Goal: Transaction & Acquisition: Purchase product/service

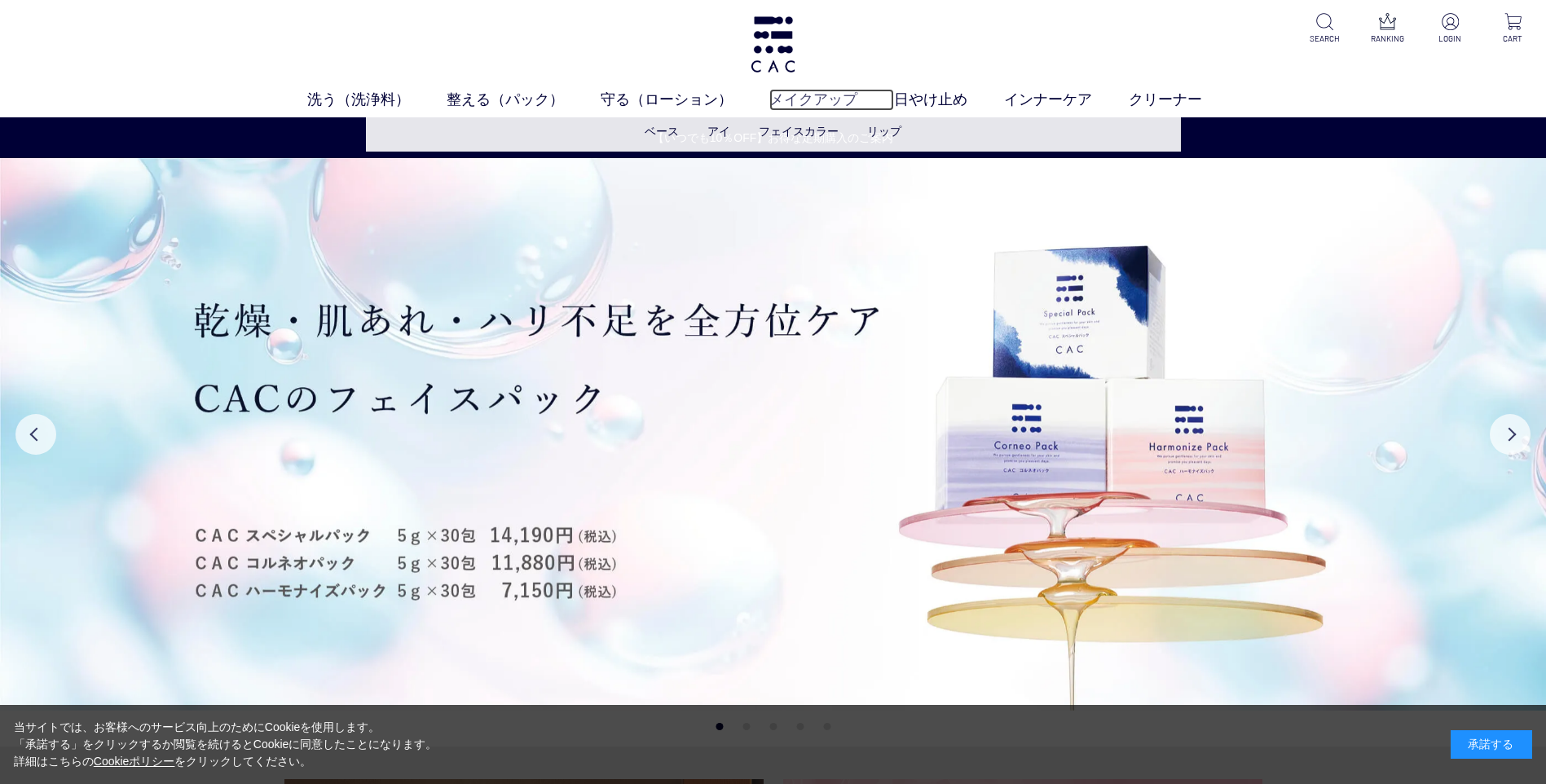
click at [790, 98] on link "メイクアップ" at bounding box center [831, 100] width 125 height 22
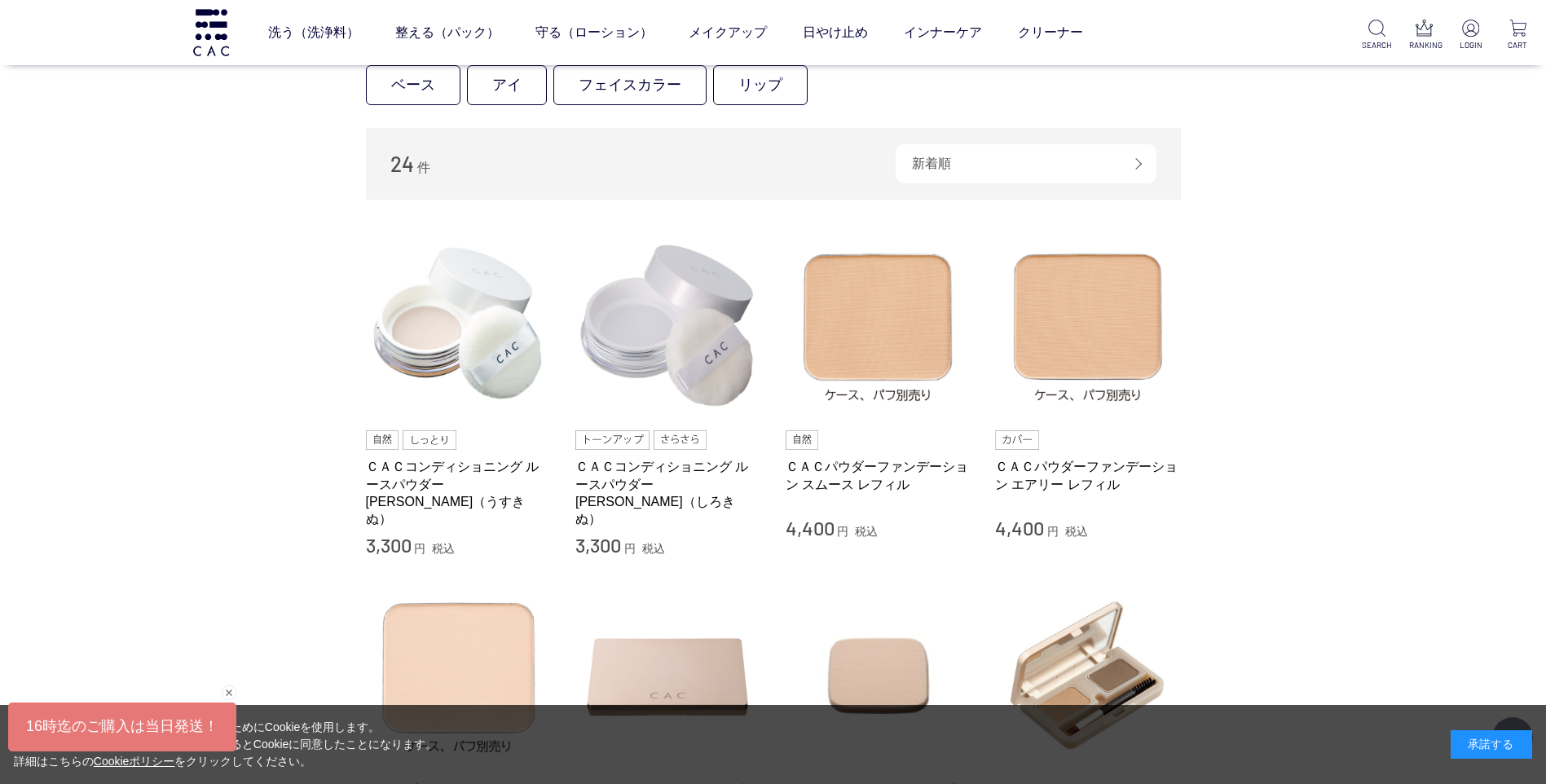
scroll to position [652, 0]
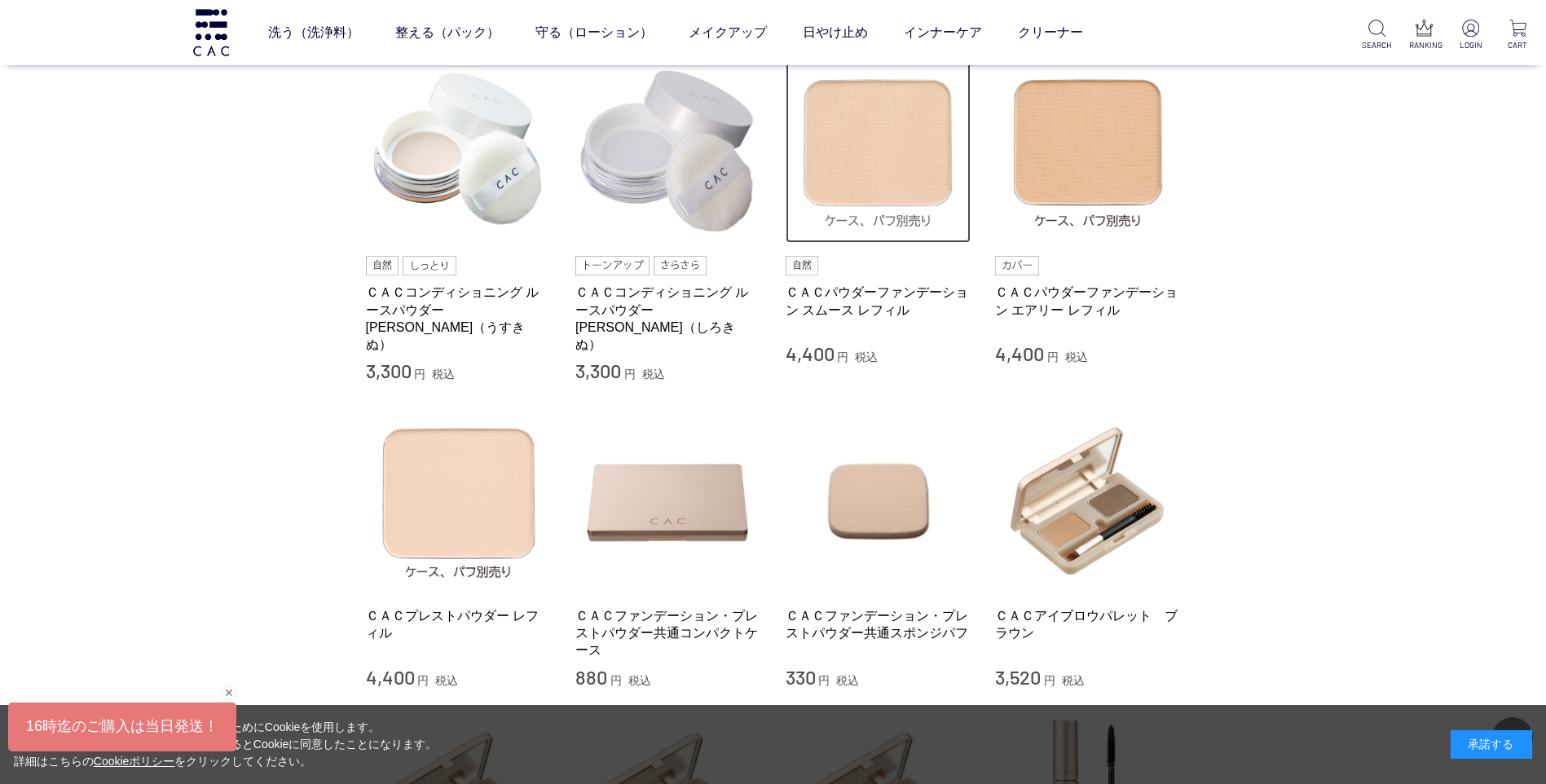
click at [846, 169] on img at bounding box center [879, 151] width 186 height 186
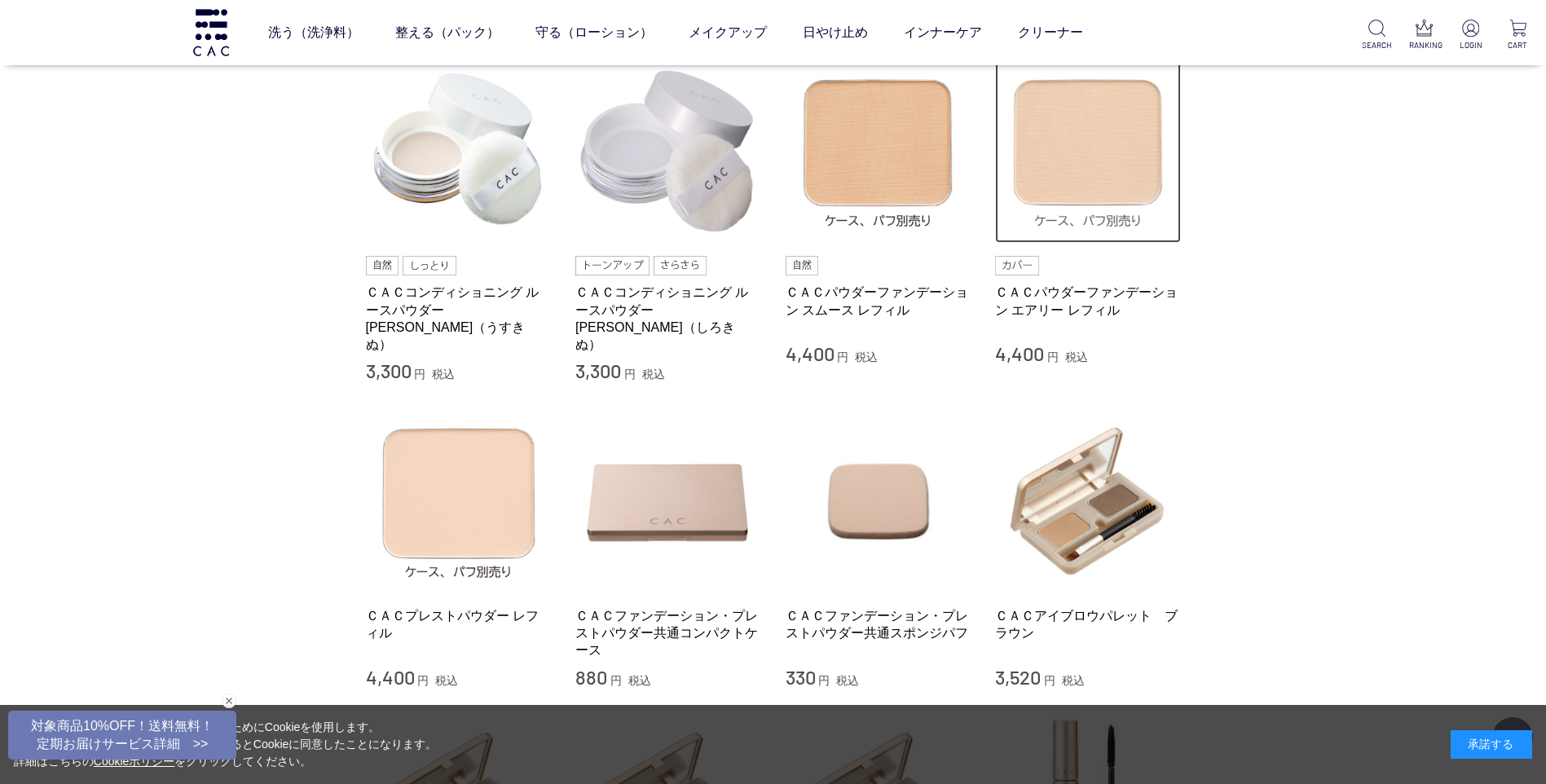
click at [1103, 128] on img at bounding box center [1088, 151] width 186 height 186
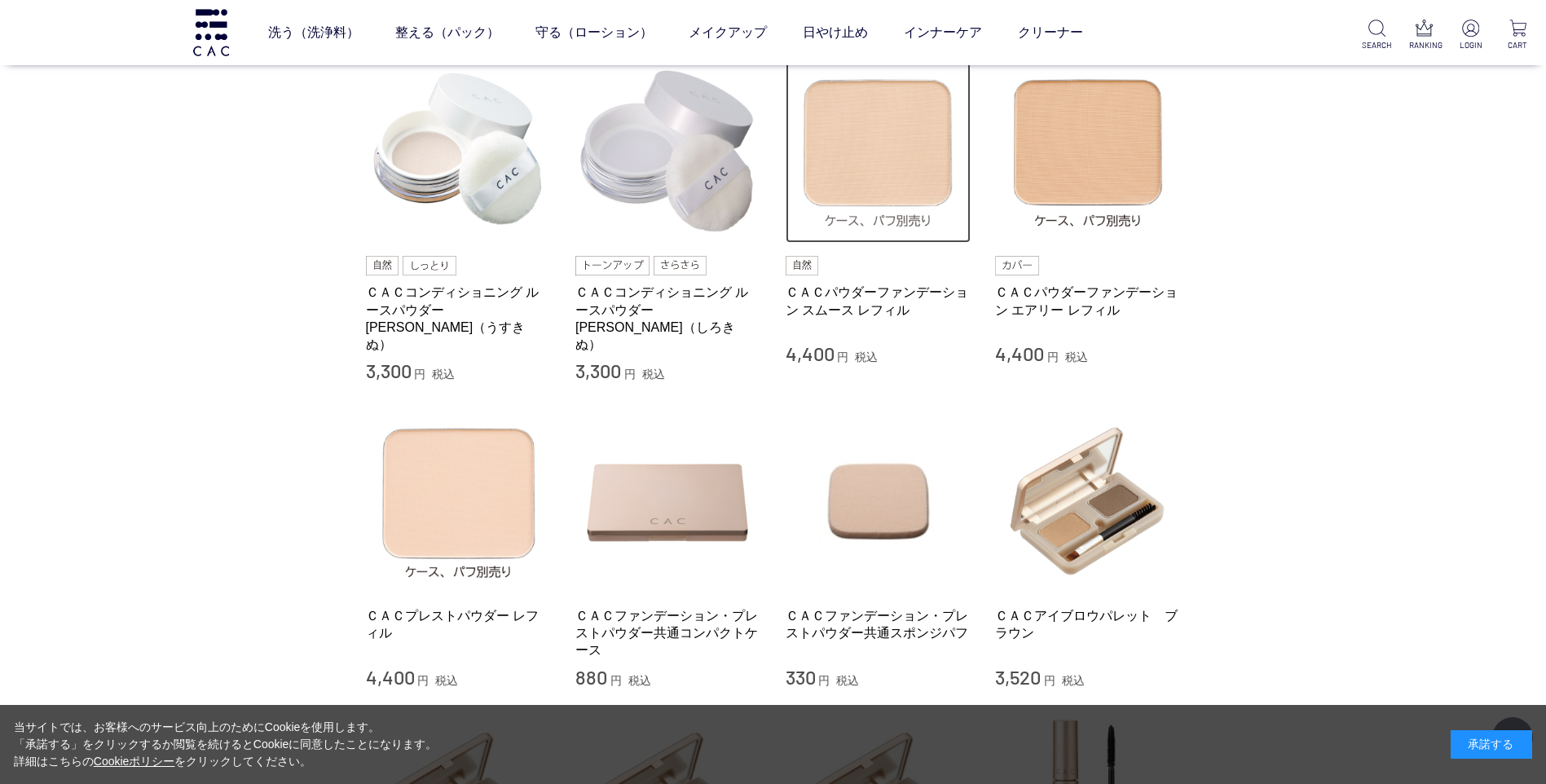
click at [854, 149] on img at bounding box center [879, 151] width 186 height 186
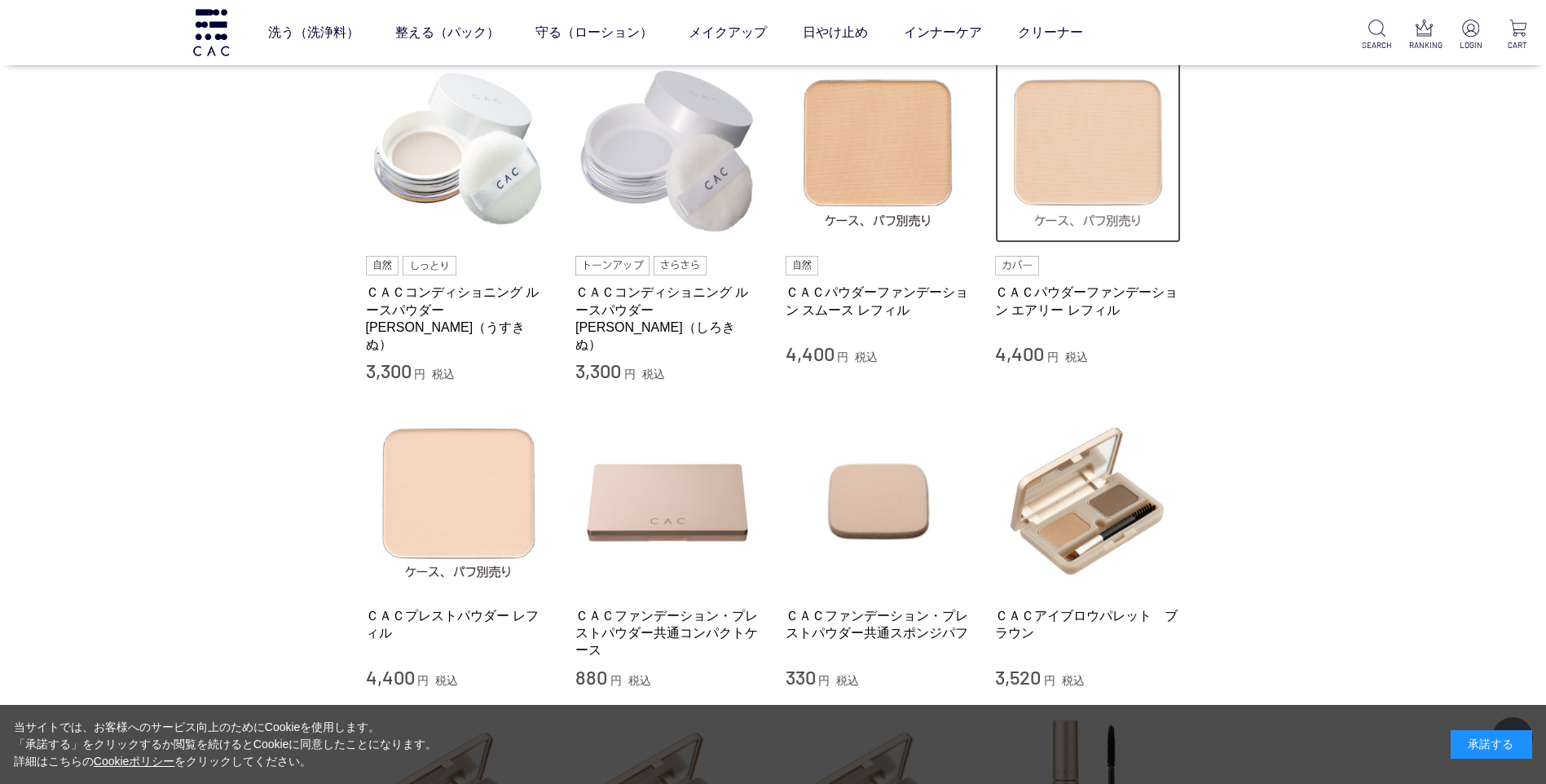
click at [1072, 178] on img at bounding box center [1088, 151] width 186 height 186
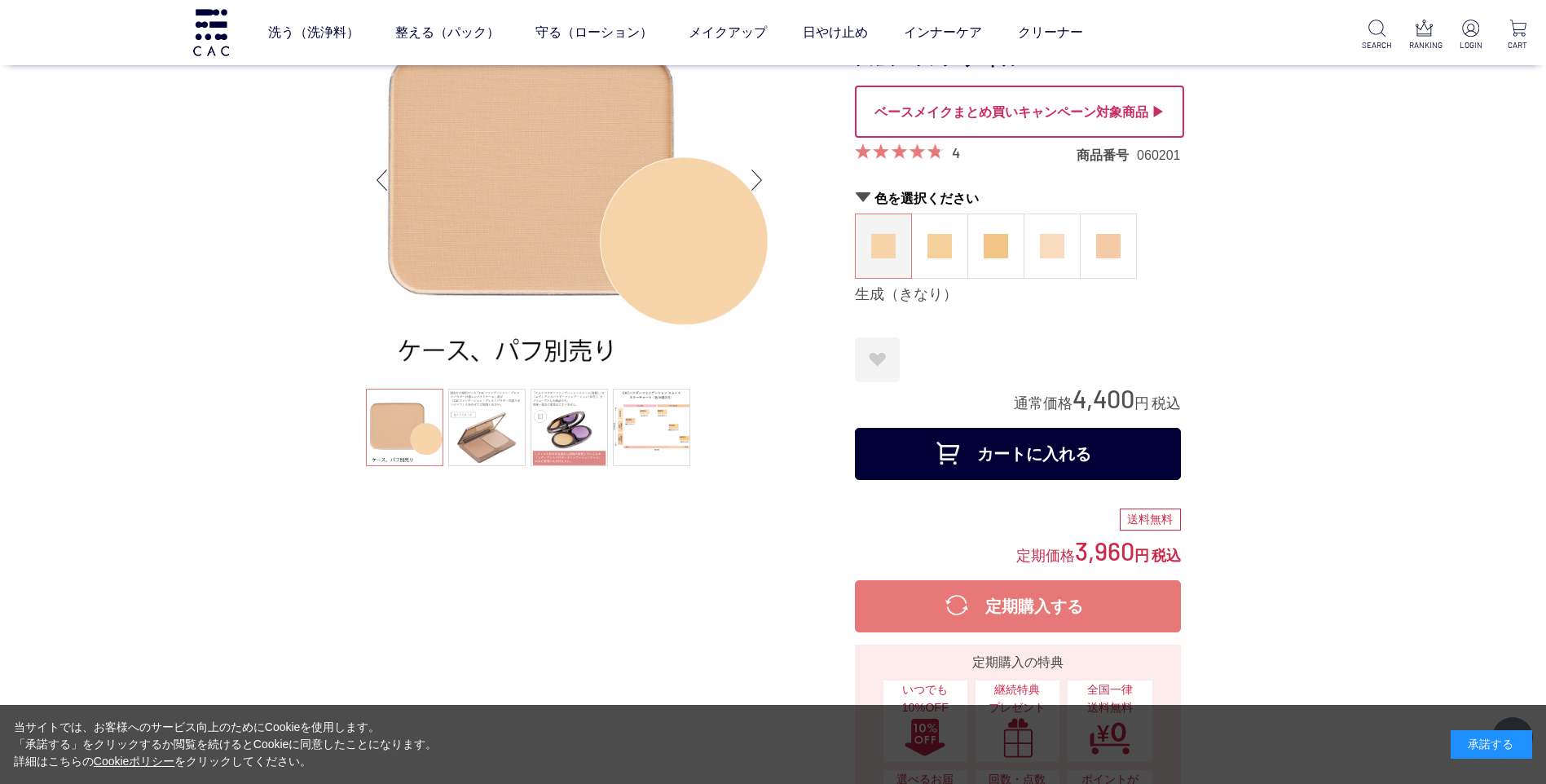
scroll to position [326, 0]
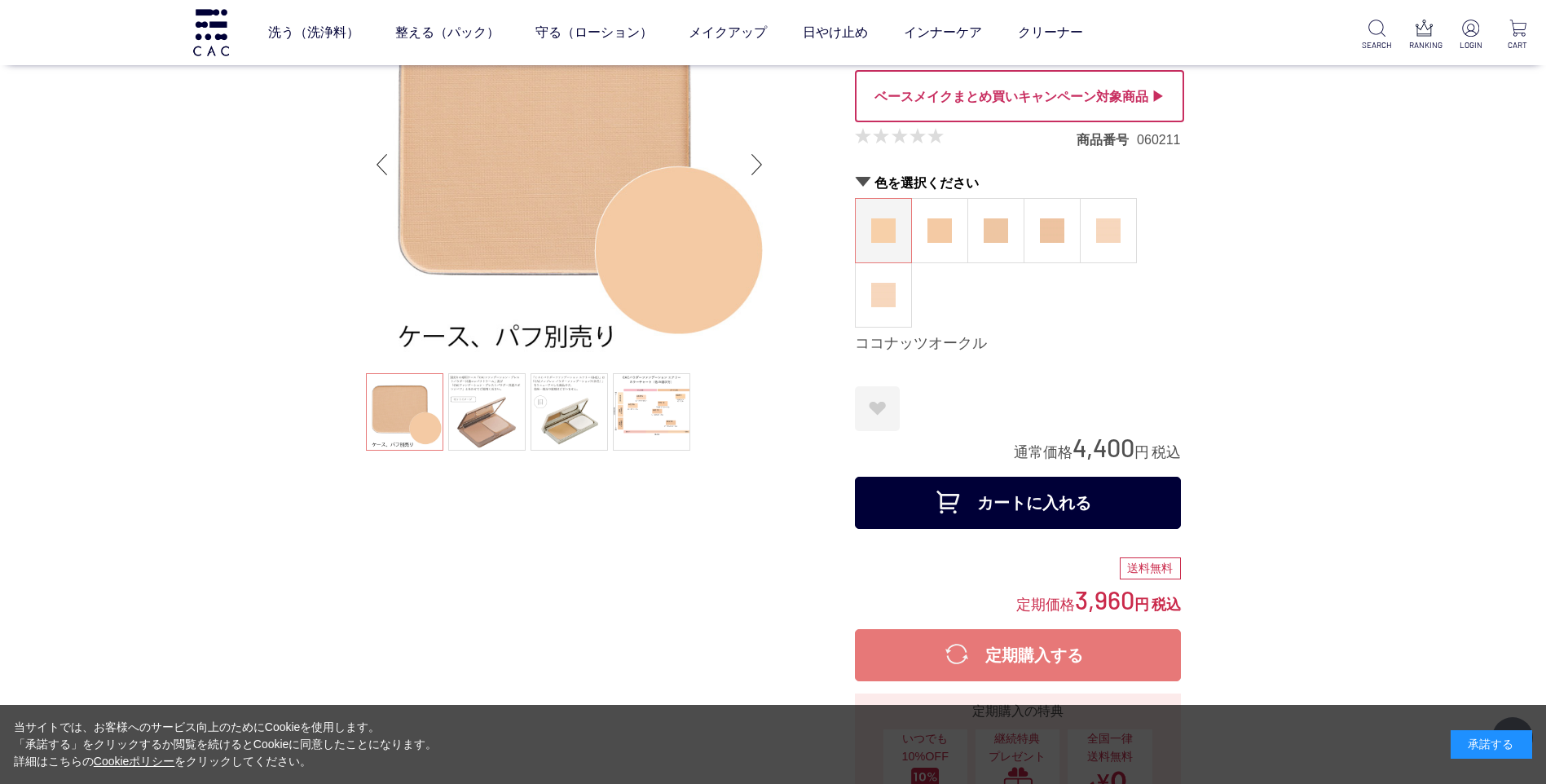
scroll to position [163, 0]
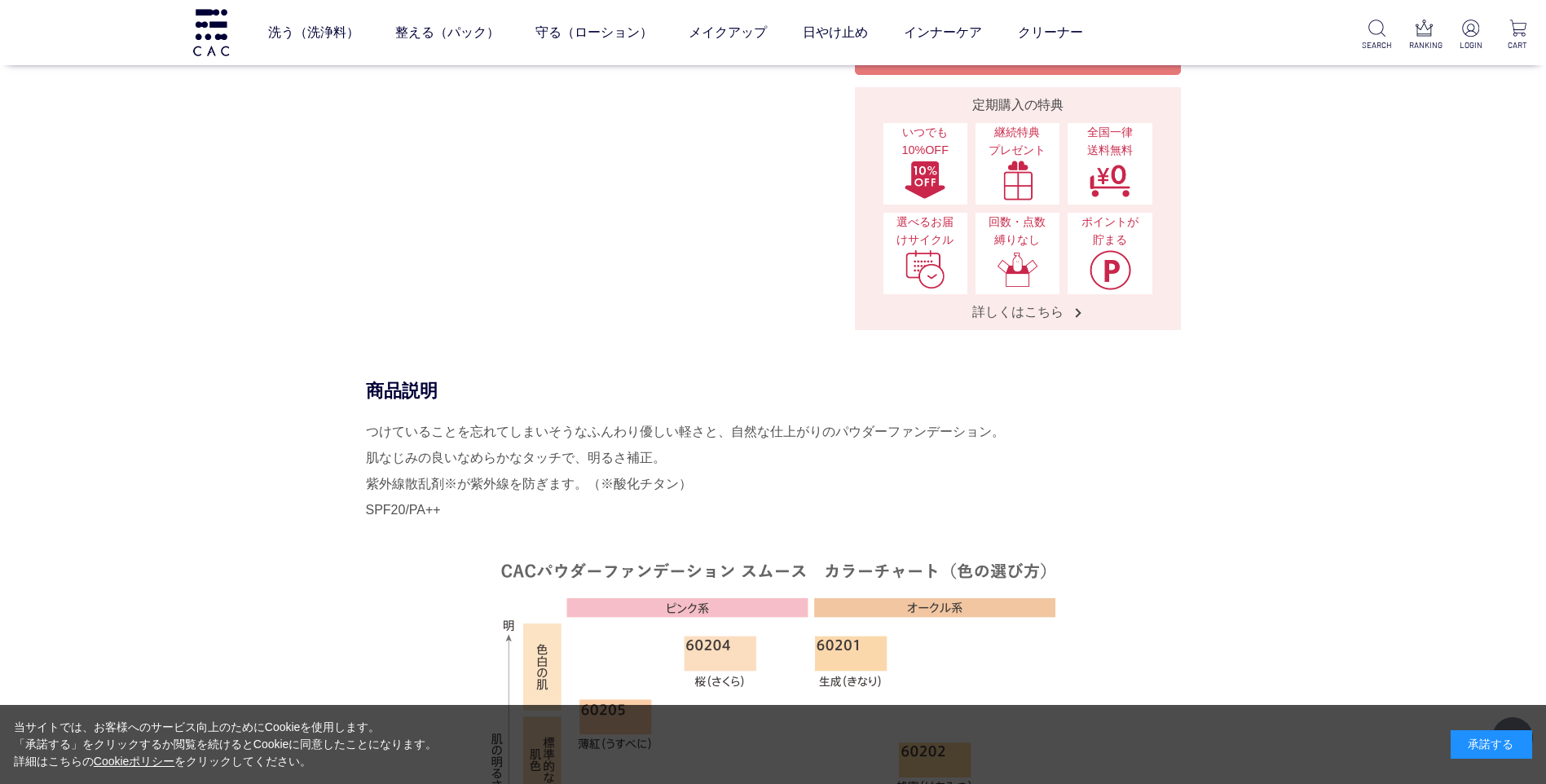
scroll to position [245, 0]
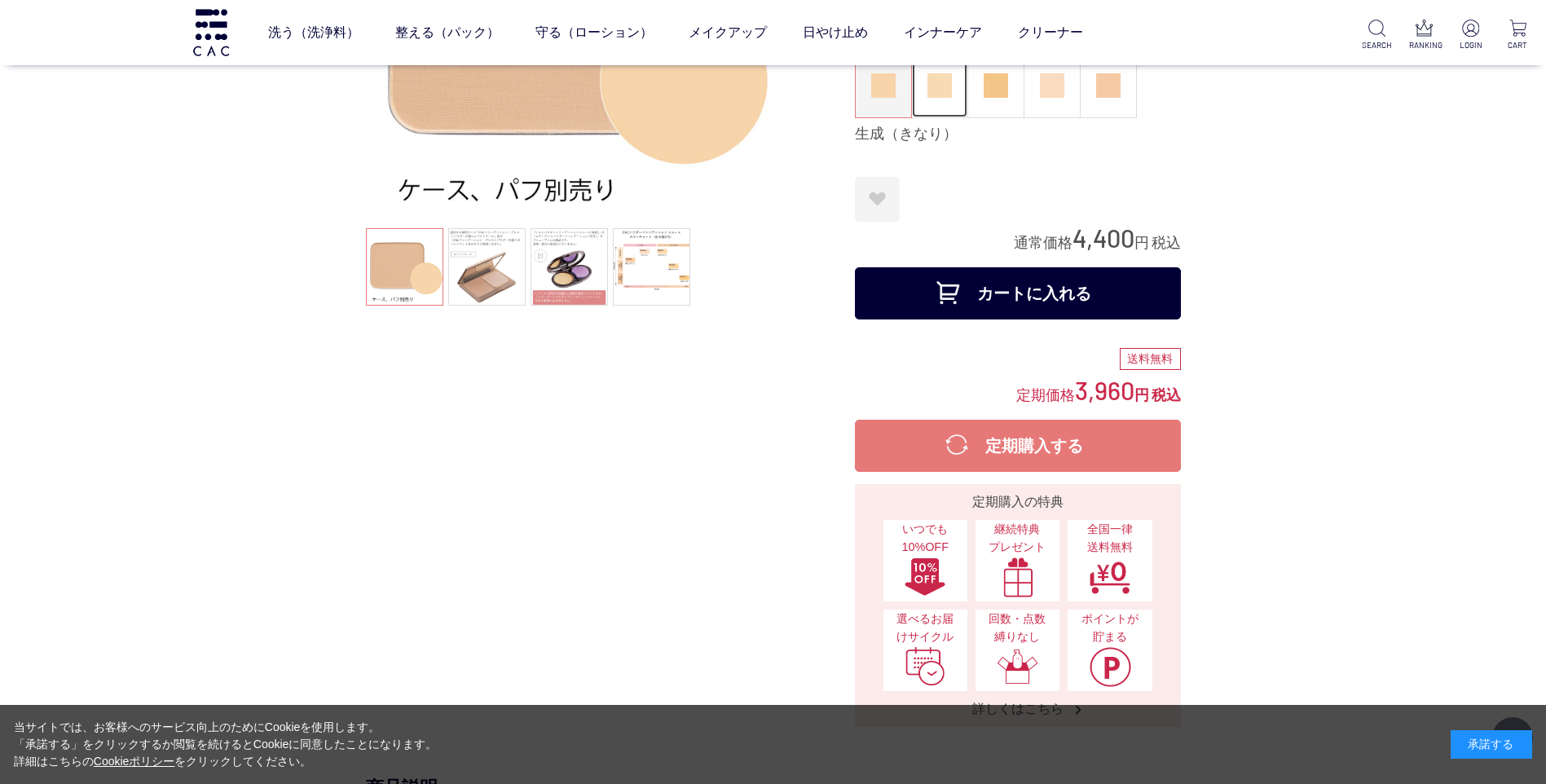
click at [945, 91] on img at bounding box center [939, 85] width 24 height 24
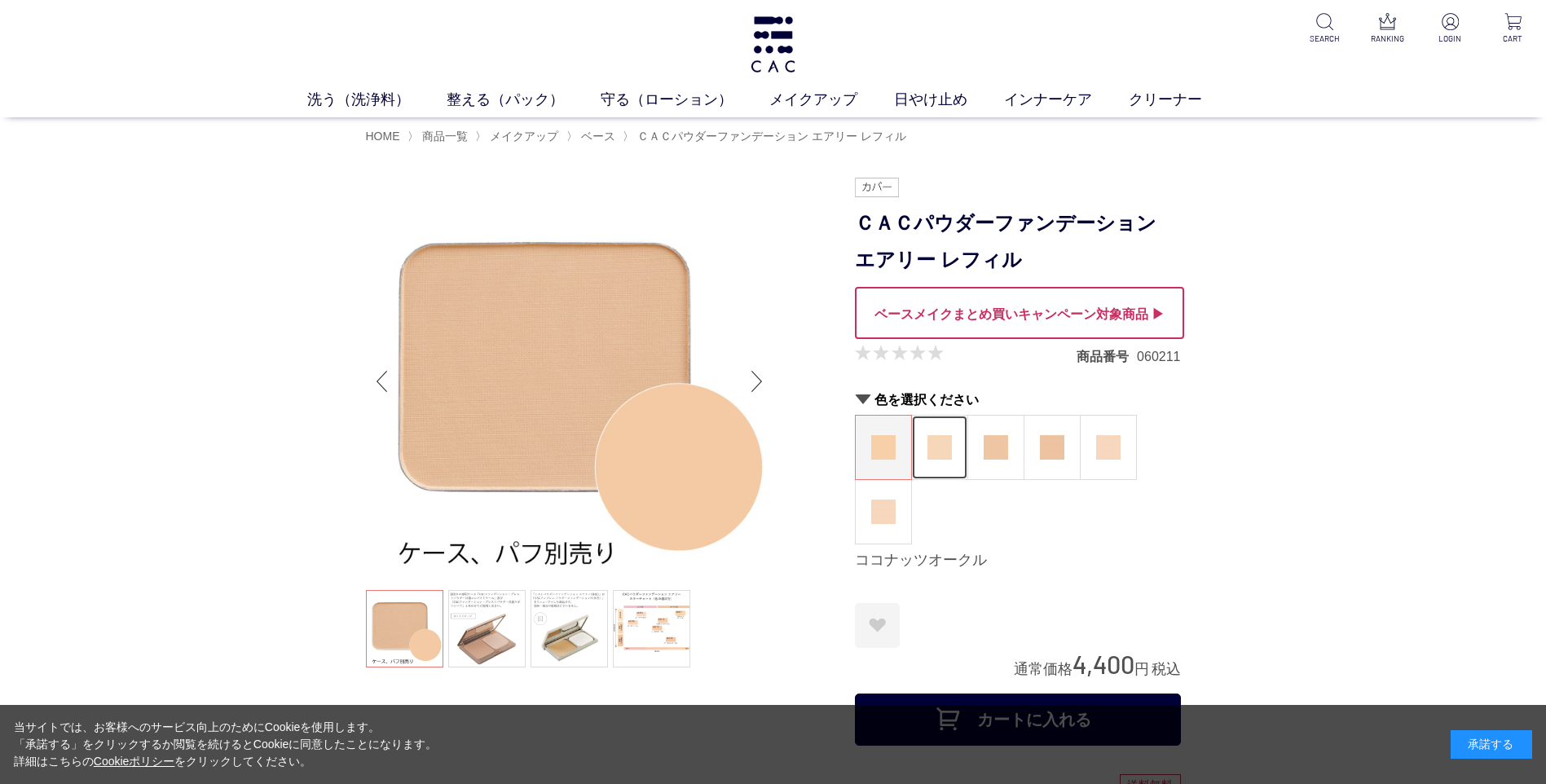
click at [934, 453] on img at bounding box center [939, 446] width 24 height 24
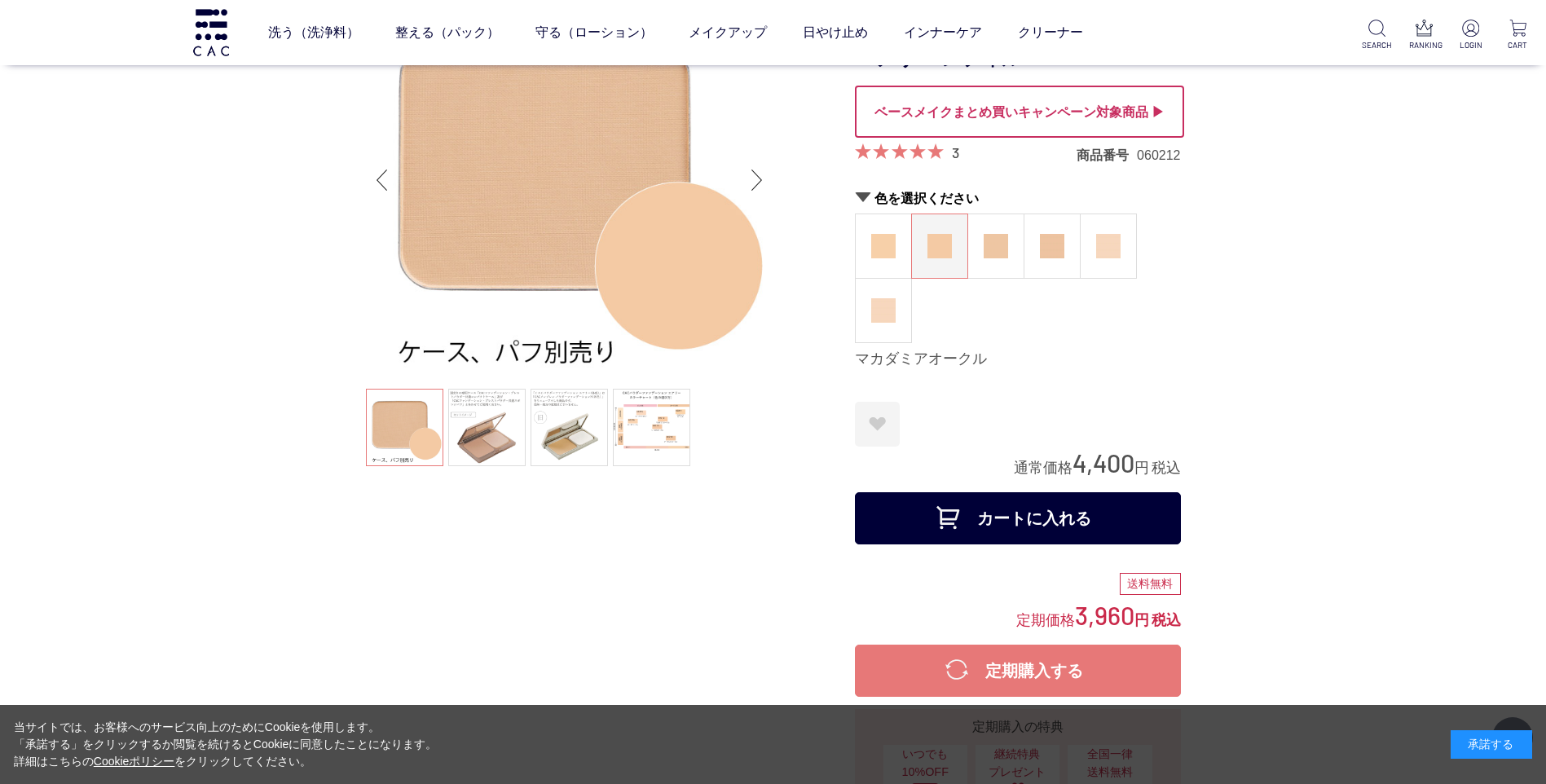
scroll to position [81, 0]
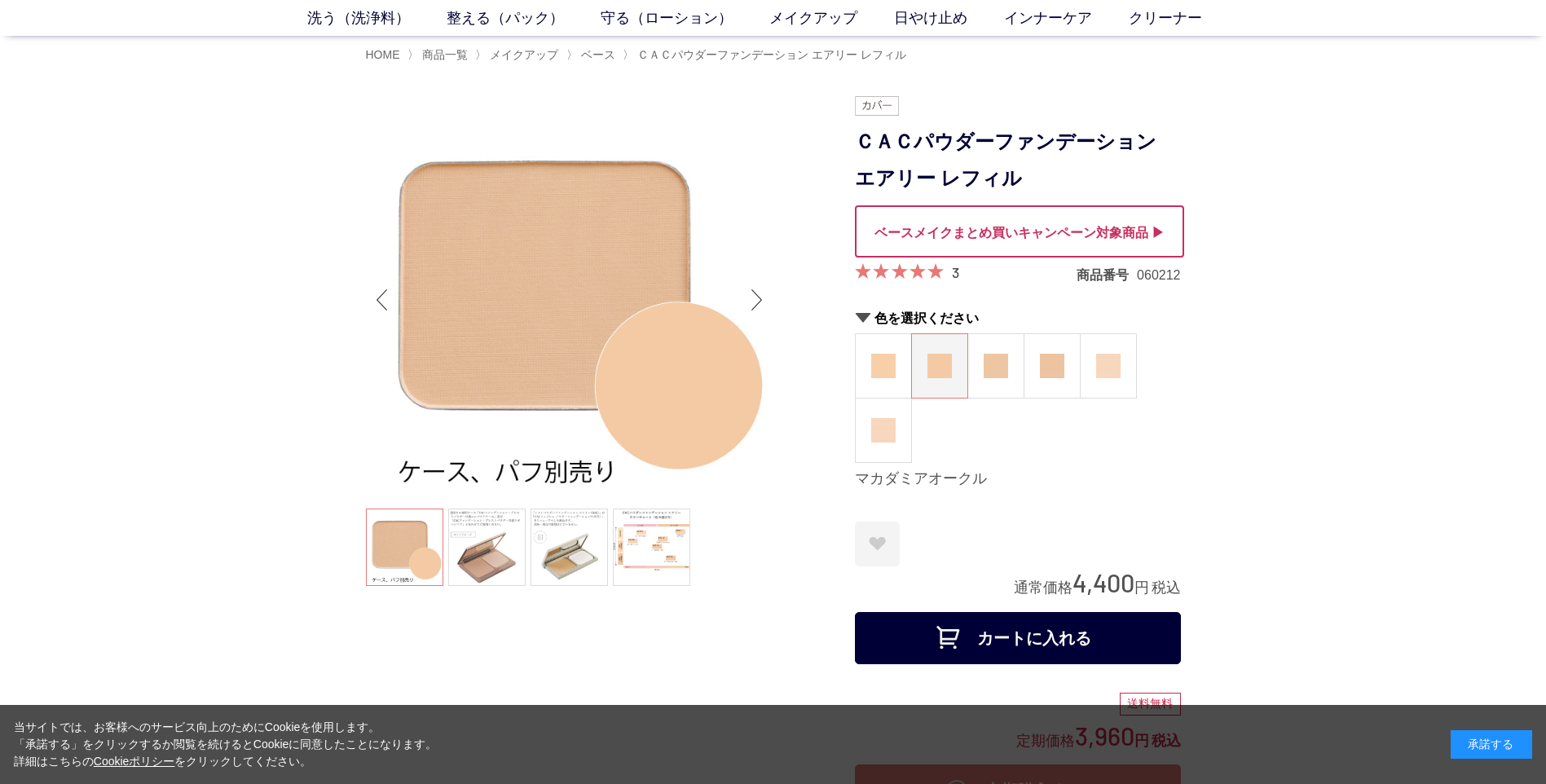
click at [1126, 240] on div at bounding box center [1019, 231] width 329 height 52
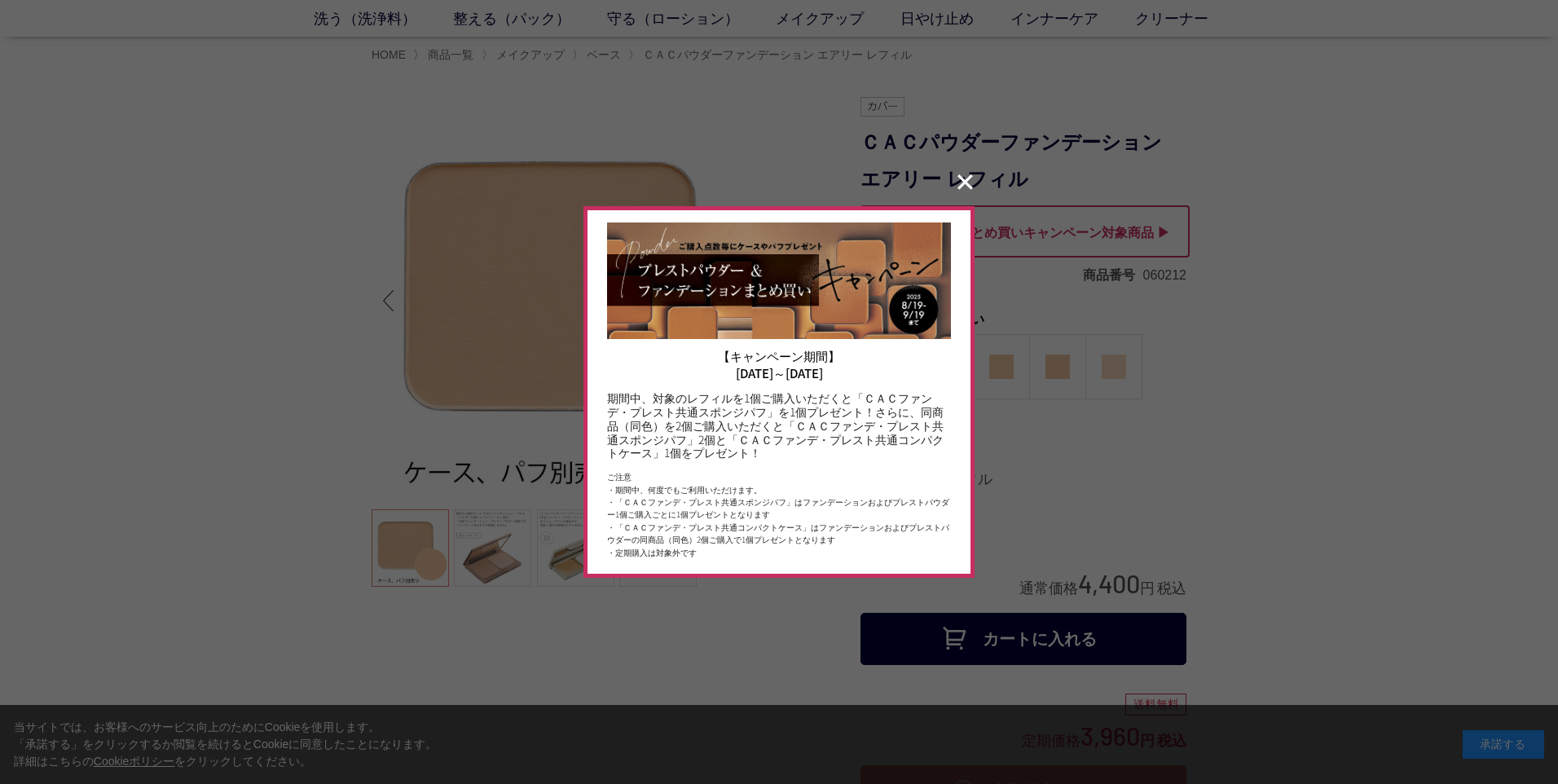
click at [965, 184] on button "✕" at bounding box center [965, 182] width 32 height 31
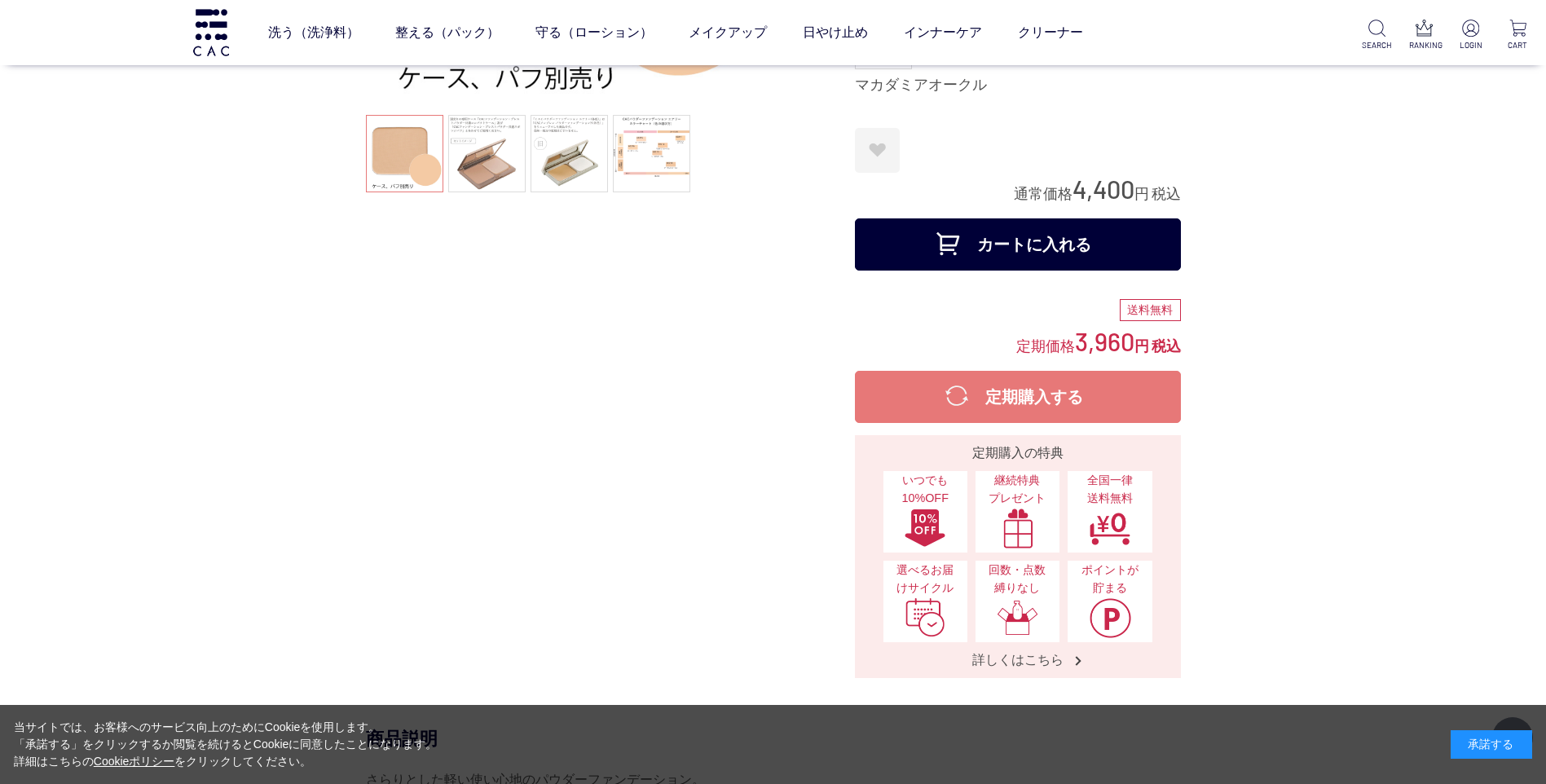
scroll to position [326, 0]
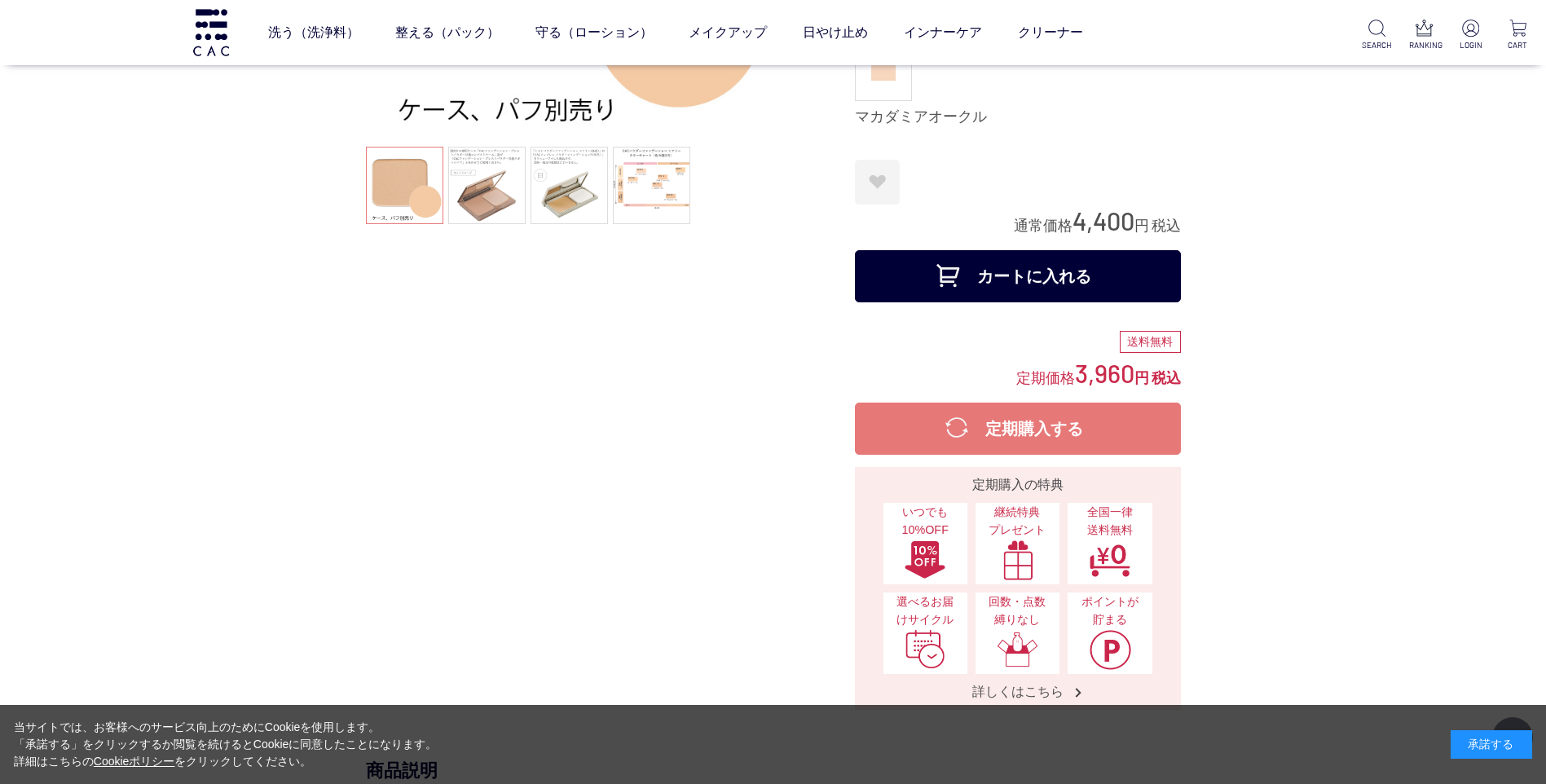
click at [986, 271] on button "カートに入れる" at bounding box center [1017, 276] width 326 height 52
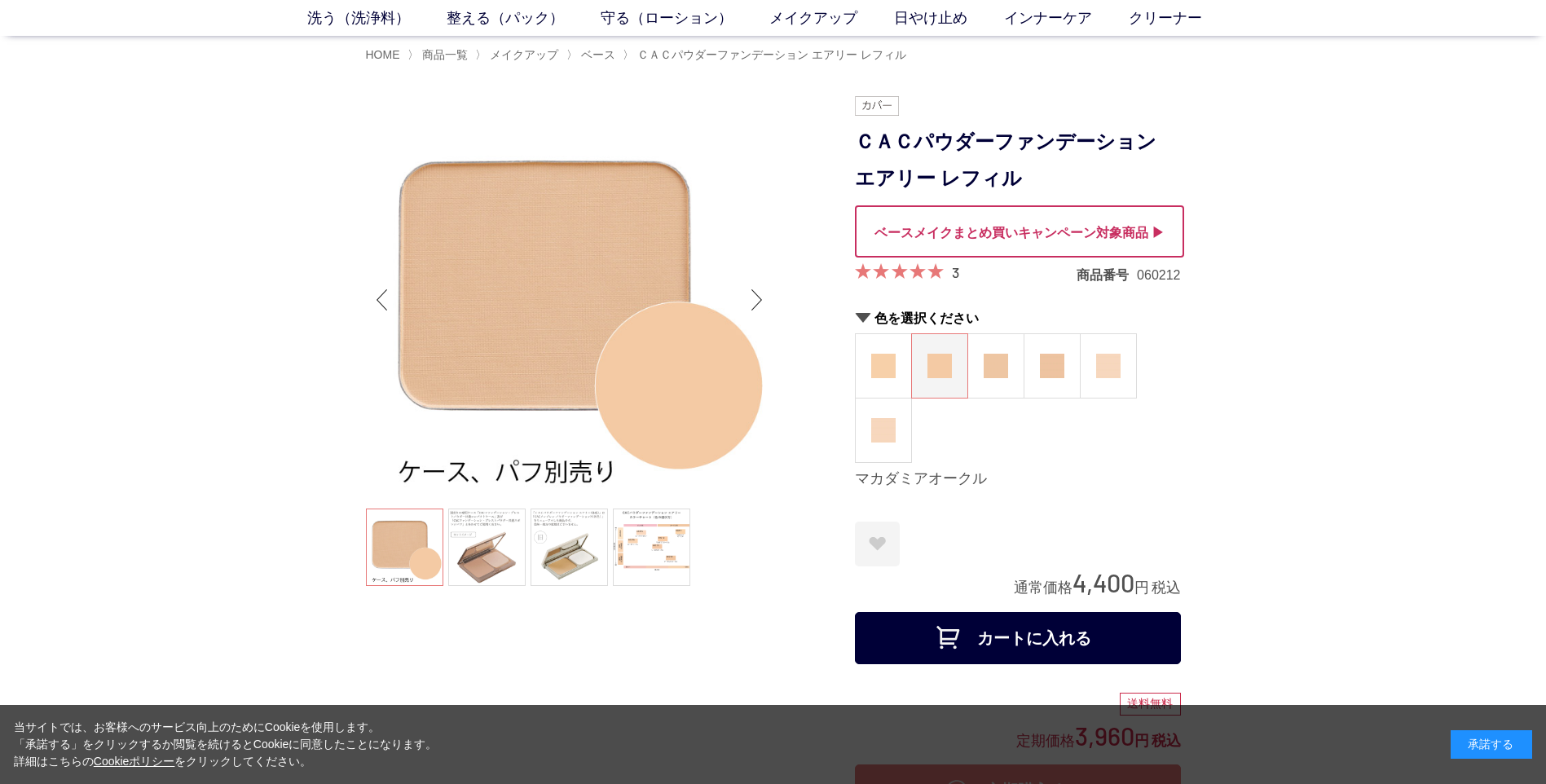
scroll to position [0, 0]
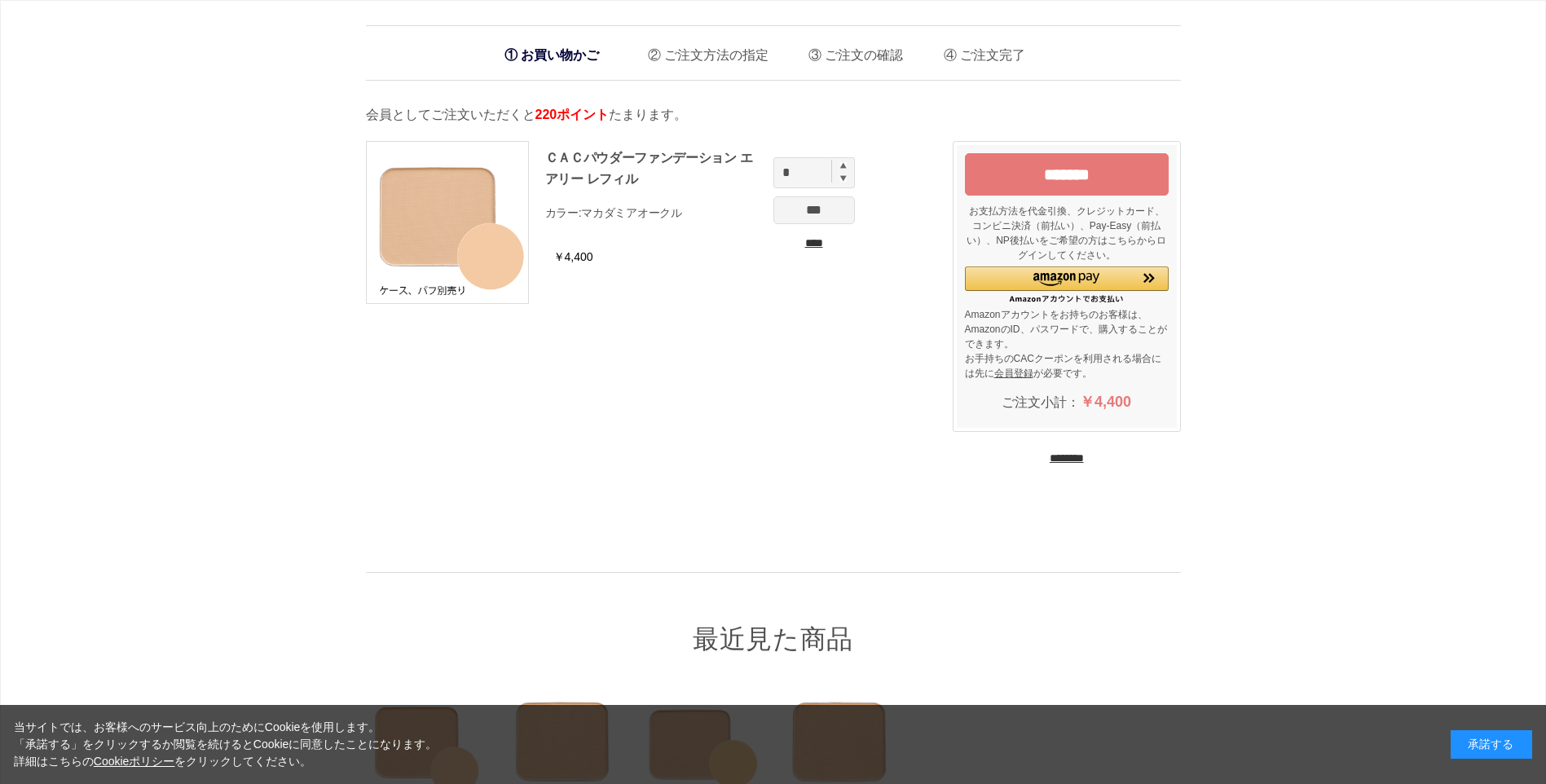
click at [842, 167] on img at bounding box center [844, 166] width 7 height 7
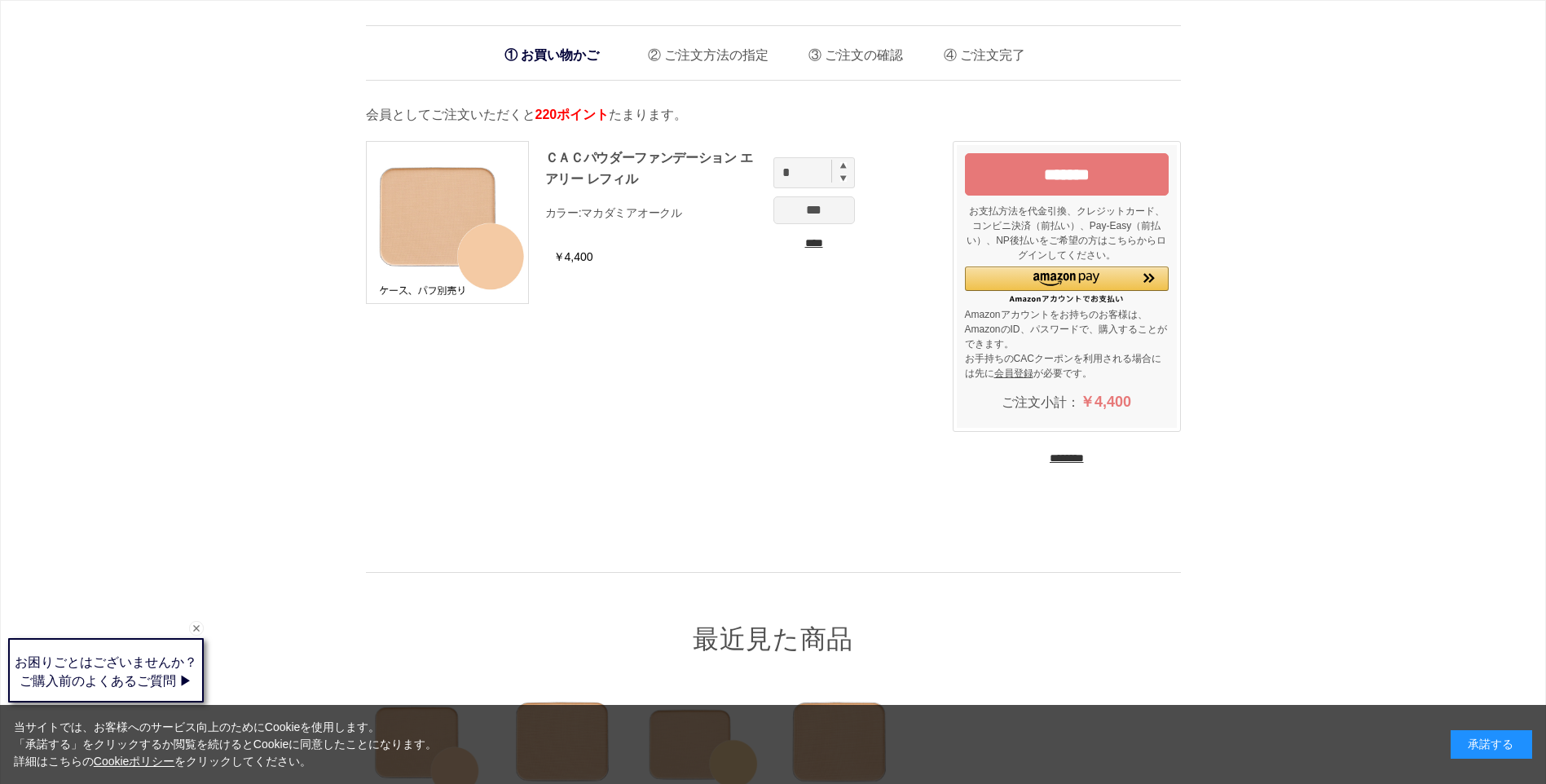
click at [842, 167] on img at bounding box center [844, 166] width 7 height 7
type input "*"
click at [823, 208] on input "***" at bounding box center [814, 209] width 81 height 28
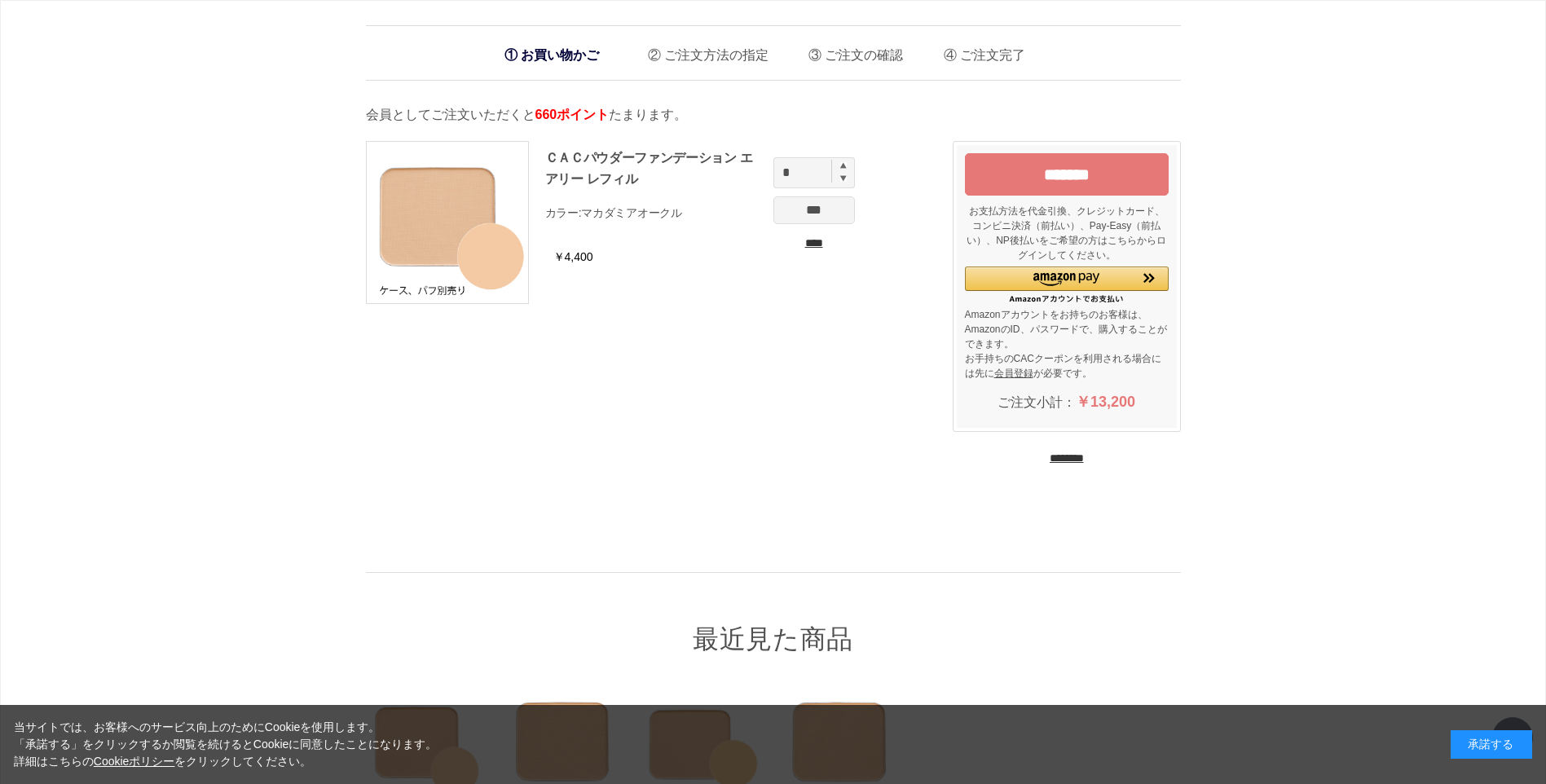
click at [813, 214] on input "***" at bounding box center [814, 209] width 81 height 28
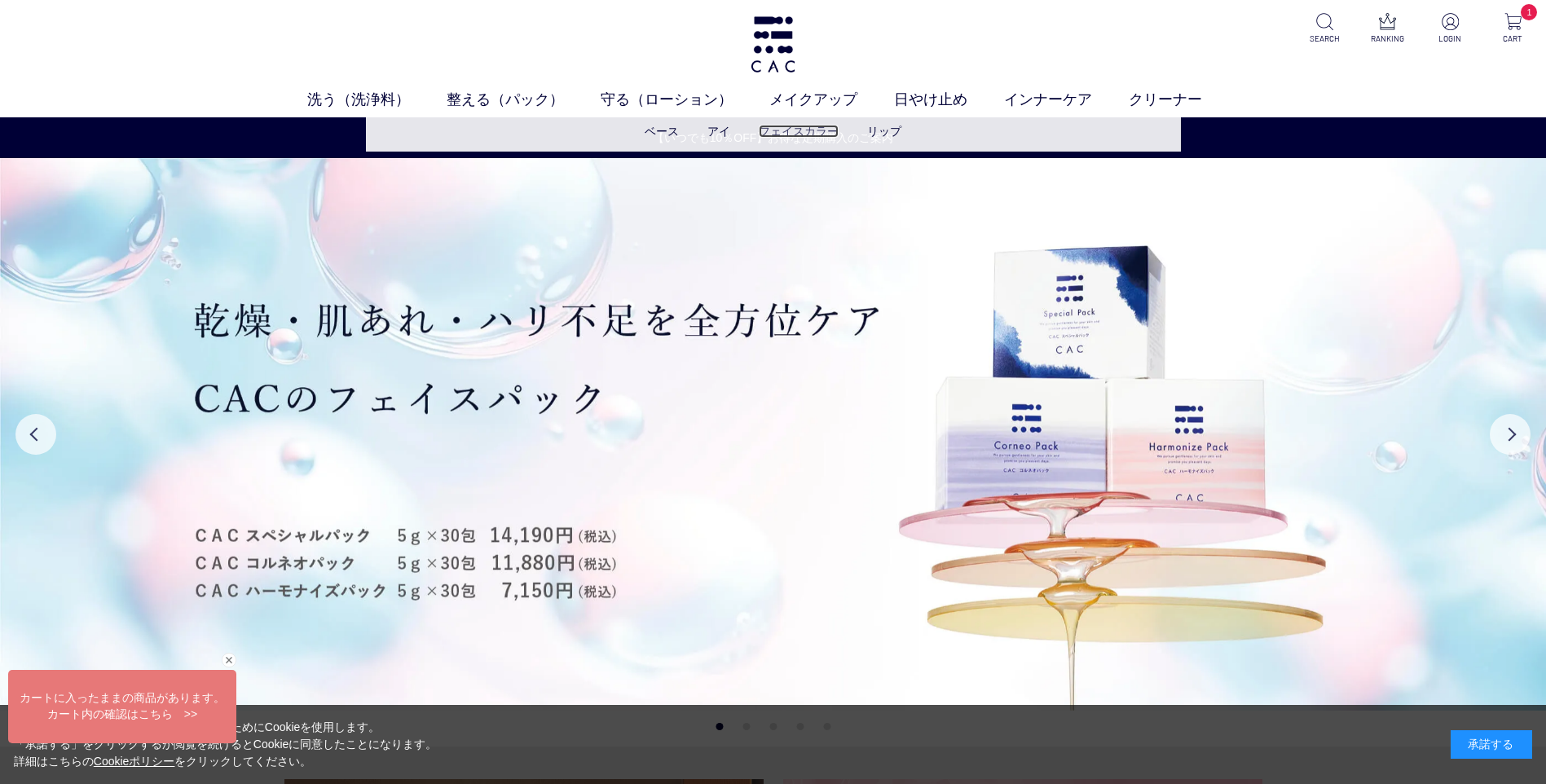
click at [800, 136] on link "フェイスカラー" at bounding box center [799, 132] width 80 height 13
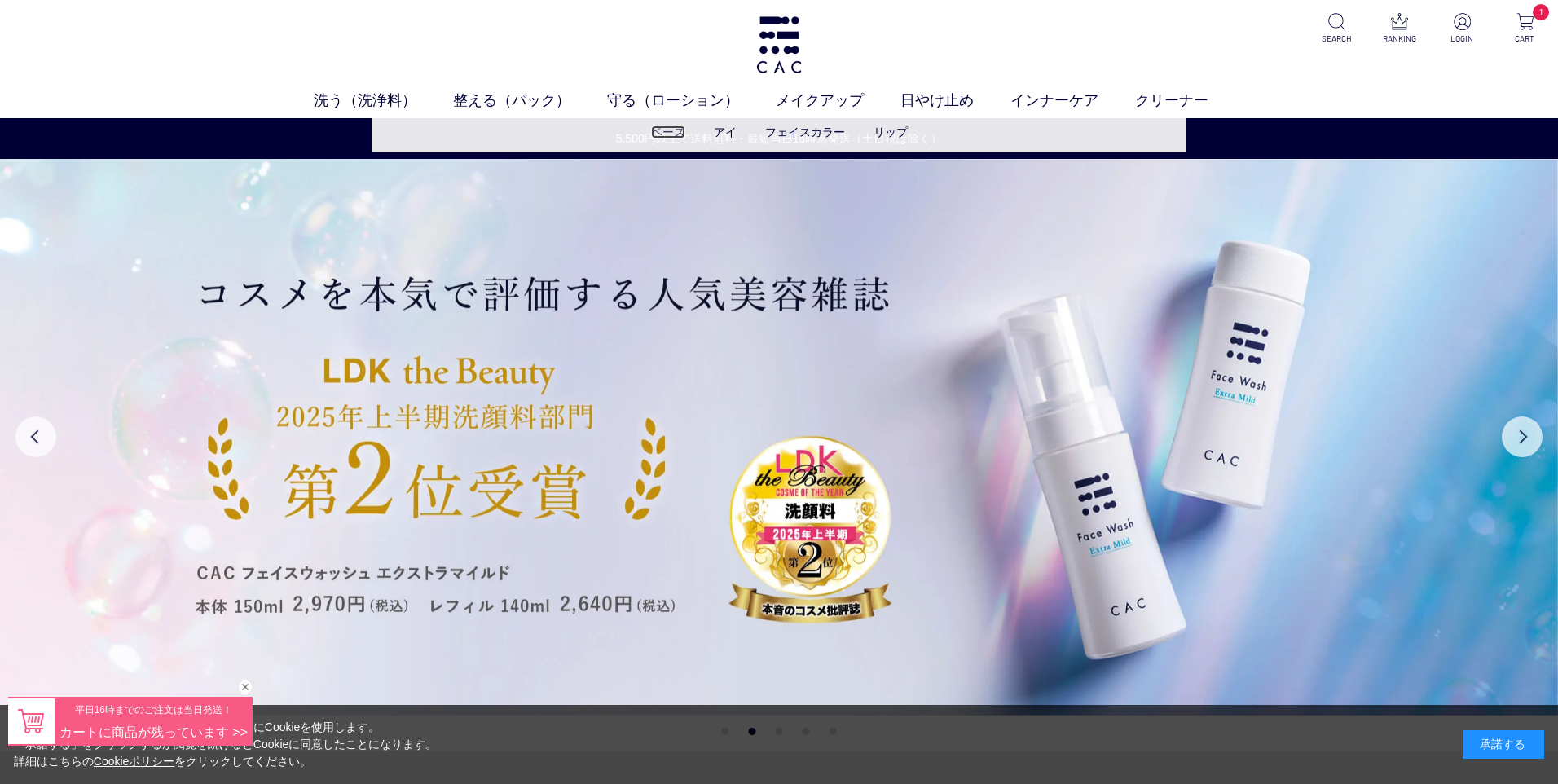
click at [678, 131] on link "ベース" at bounding box center [668, 132] width 34 height 13
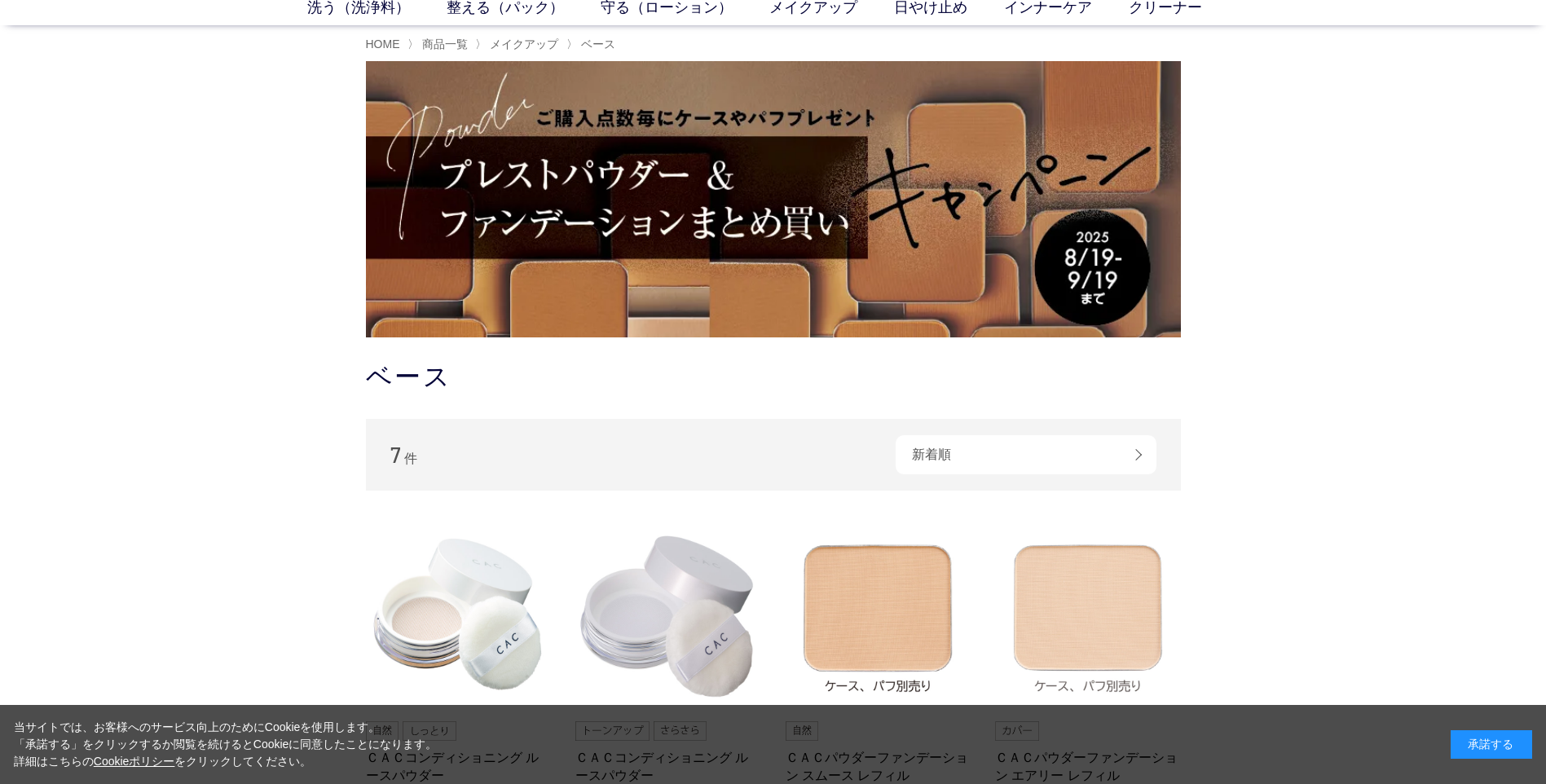
scroll to position [245, 0]
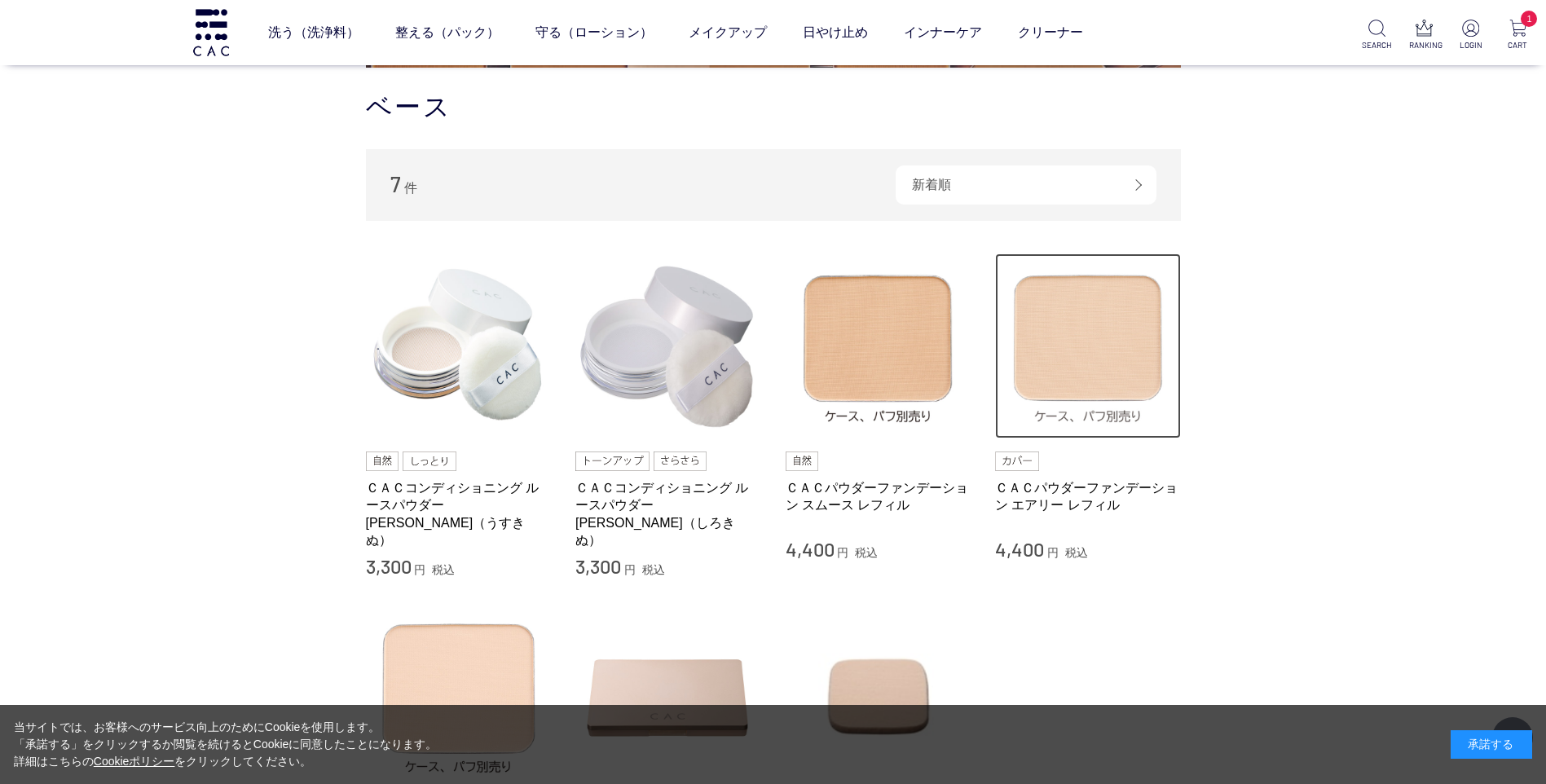
click at [1105, 348] on img at bounding box center [1088, 347] width 186 height 186
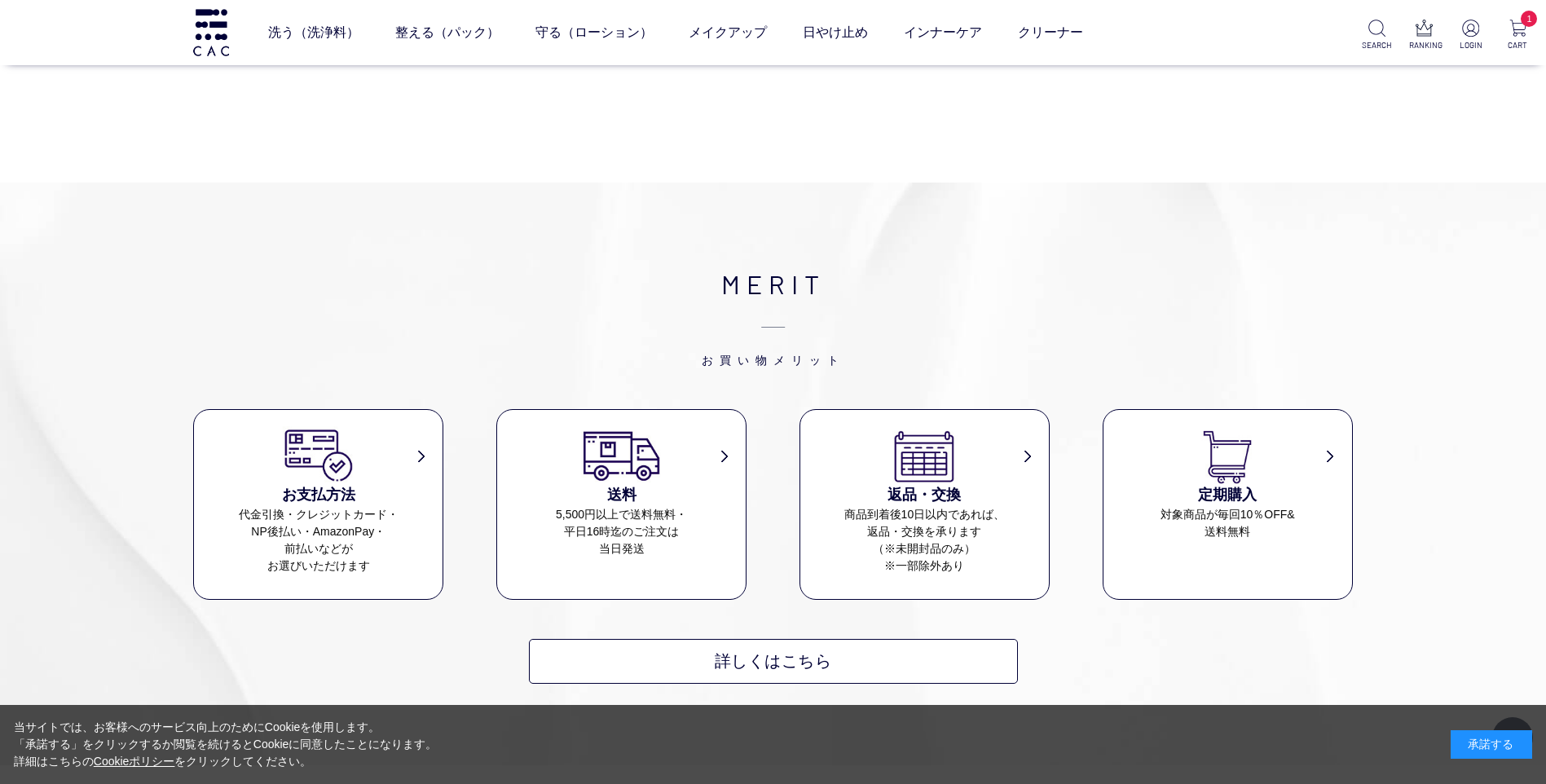
scroll to position [3259, 0]
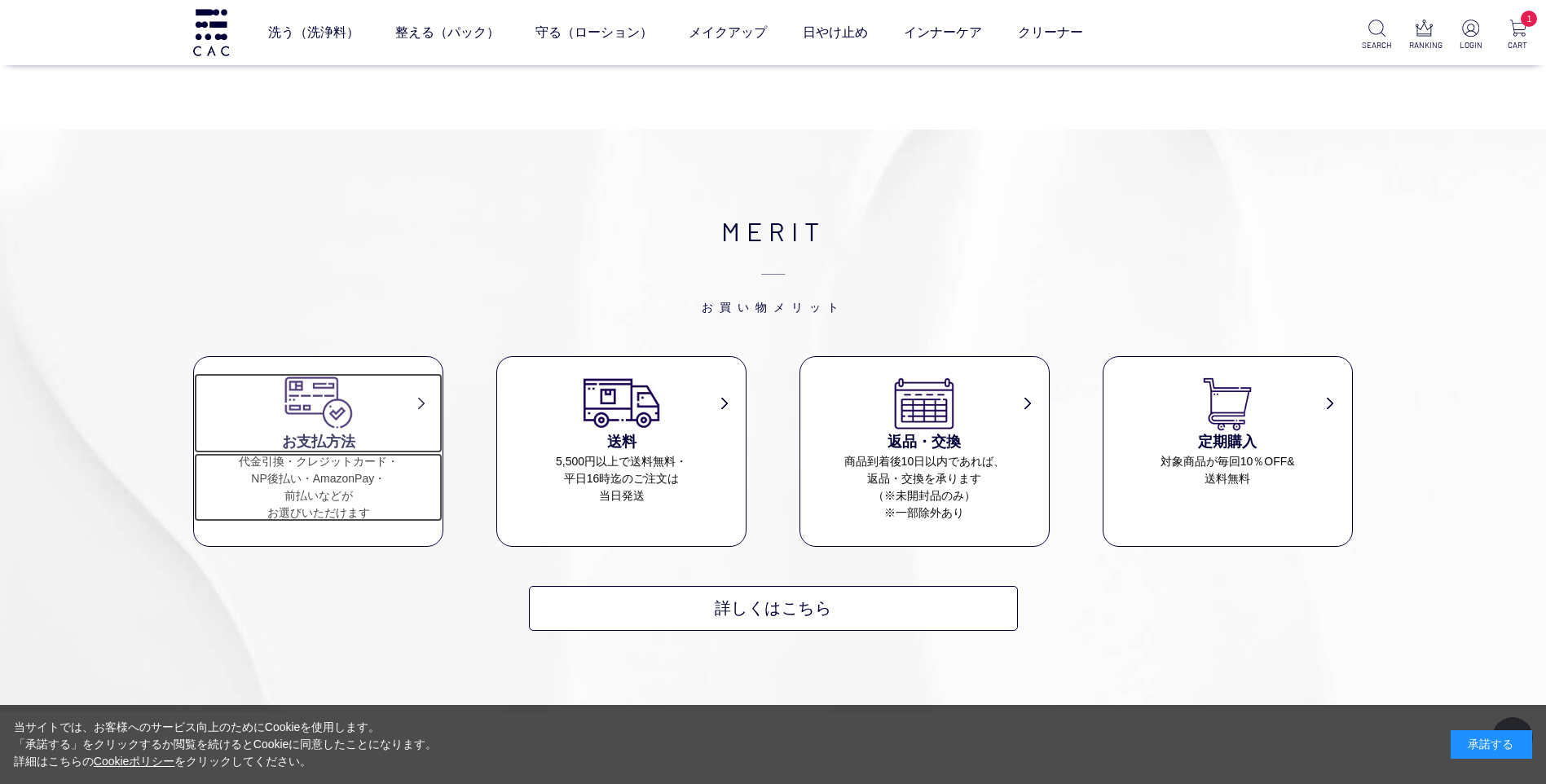
click at [354, 460] on dd "代金引換・クレジットカード・ NP後払い・AmazonPay・ 前払いなどが お選びいただけます" at bounding box center [318, 487] width 249 height 69
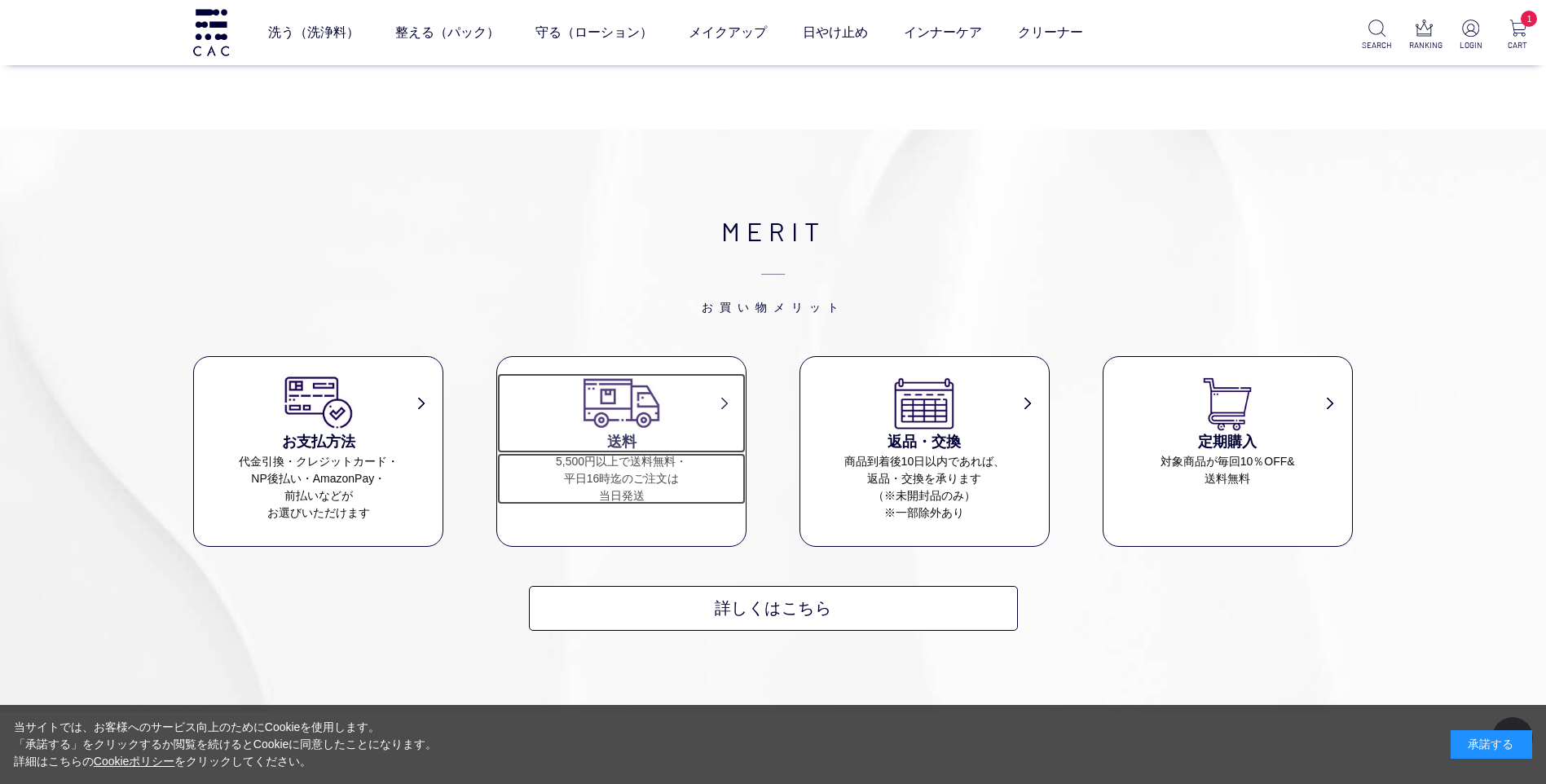
click at [643, 466] on dd "5,500円以上で送料無料・ 平日16時迄のご注文は 当日発送" at bounding box center [621, 478] width 249 height 51
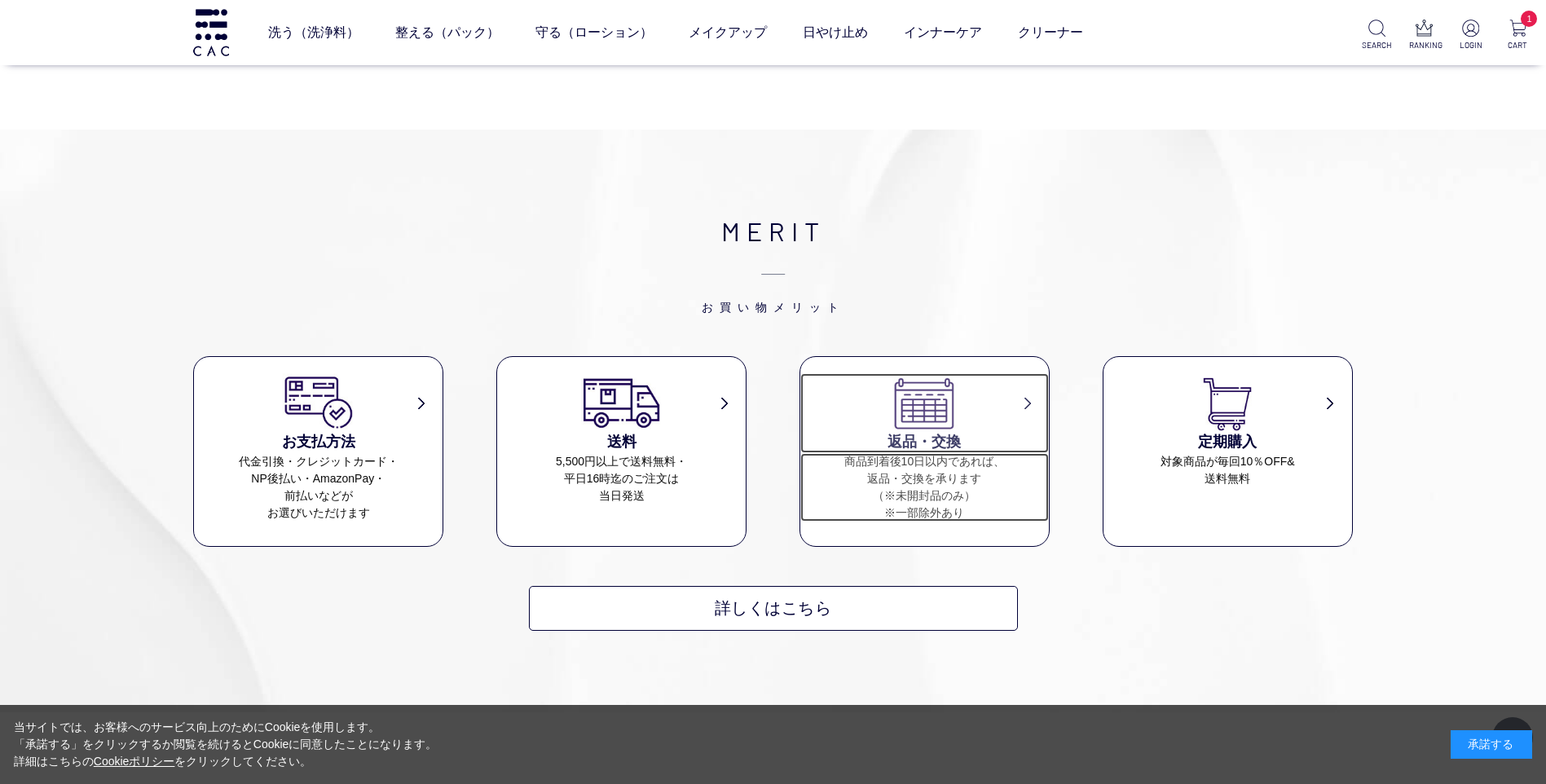
click at [911, 453] on dd "商品到着後10日以内であれば、 返品・交換を承ります （※未開封品のみ） ※一部除外あり" at bounding box center [924, 487] width 249 height 69
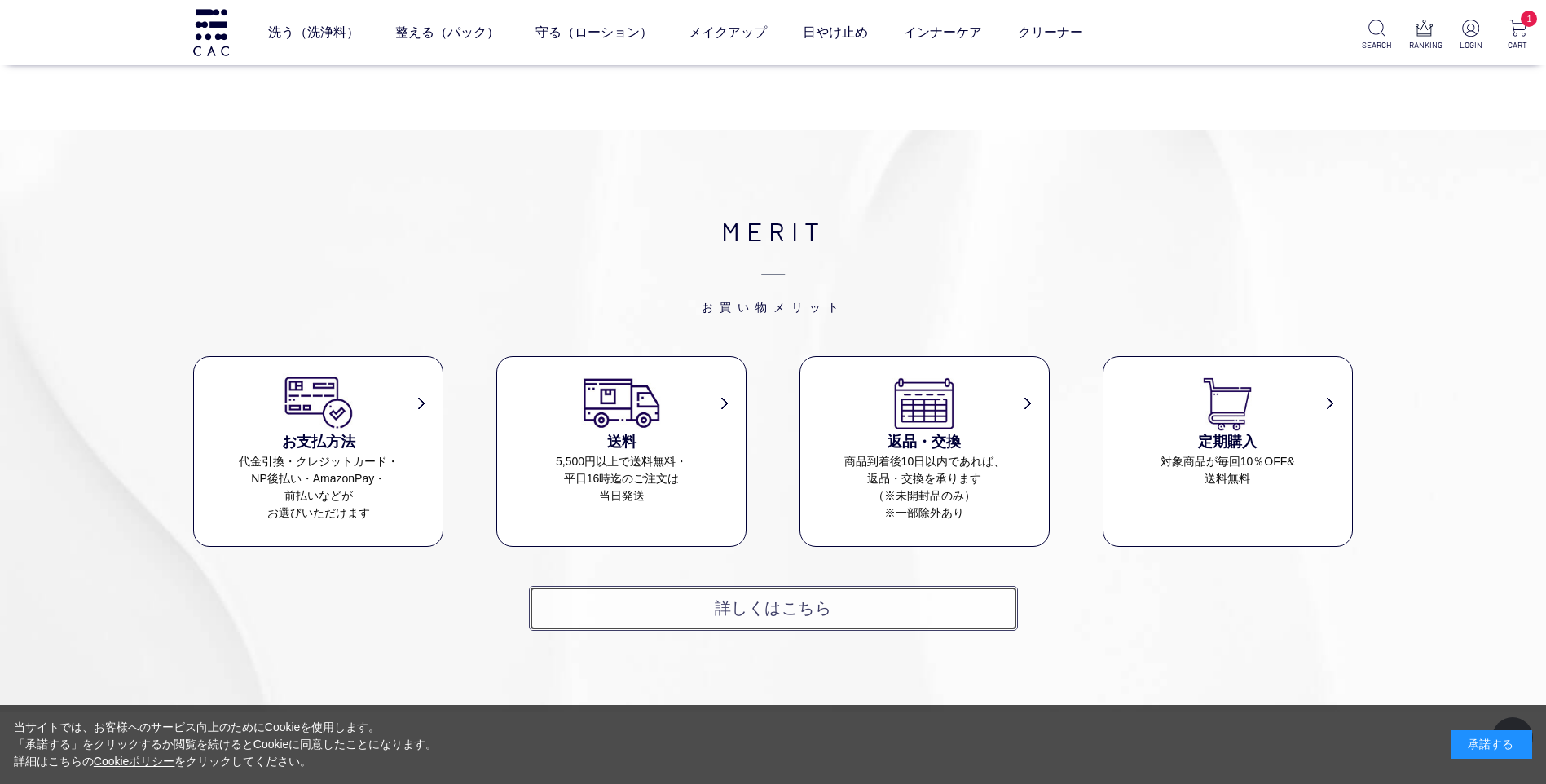
click at [766, 586] on link "詳しくはこちら" at bounding box center [773, 607] width 489 height 44
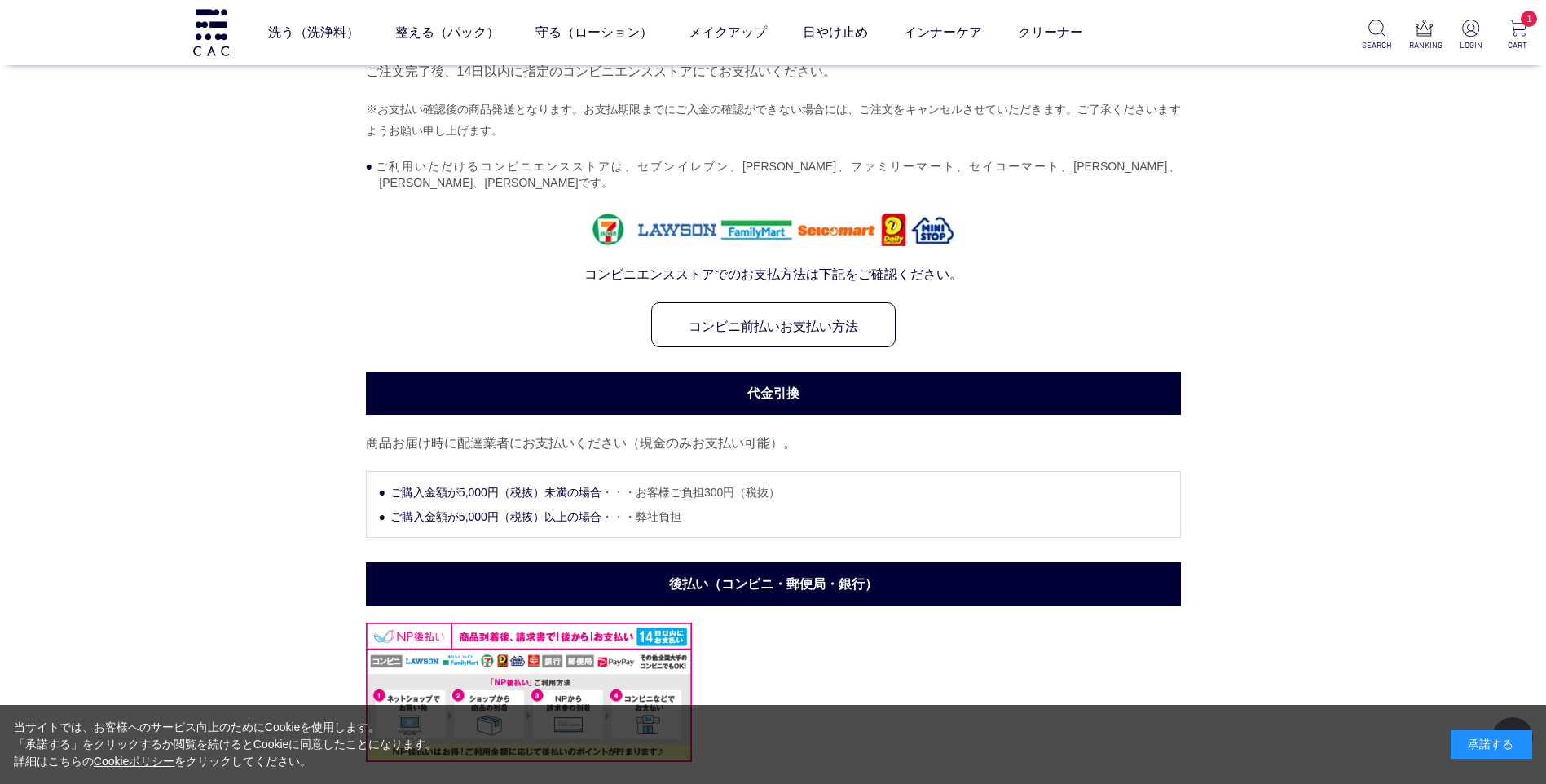
scroll to position [1059, 0]
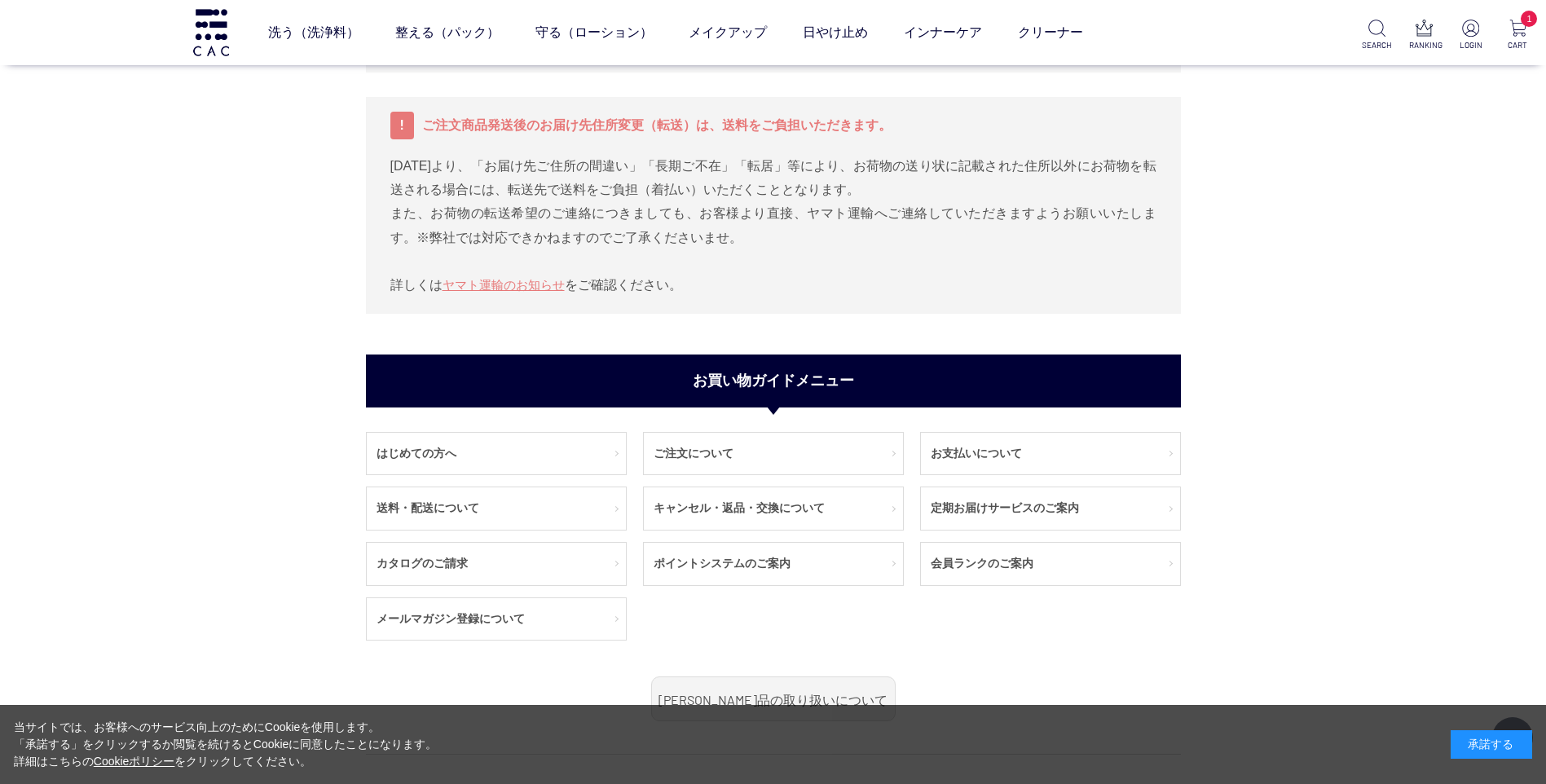
scroll to position [977, 0]
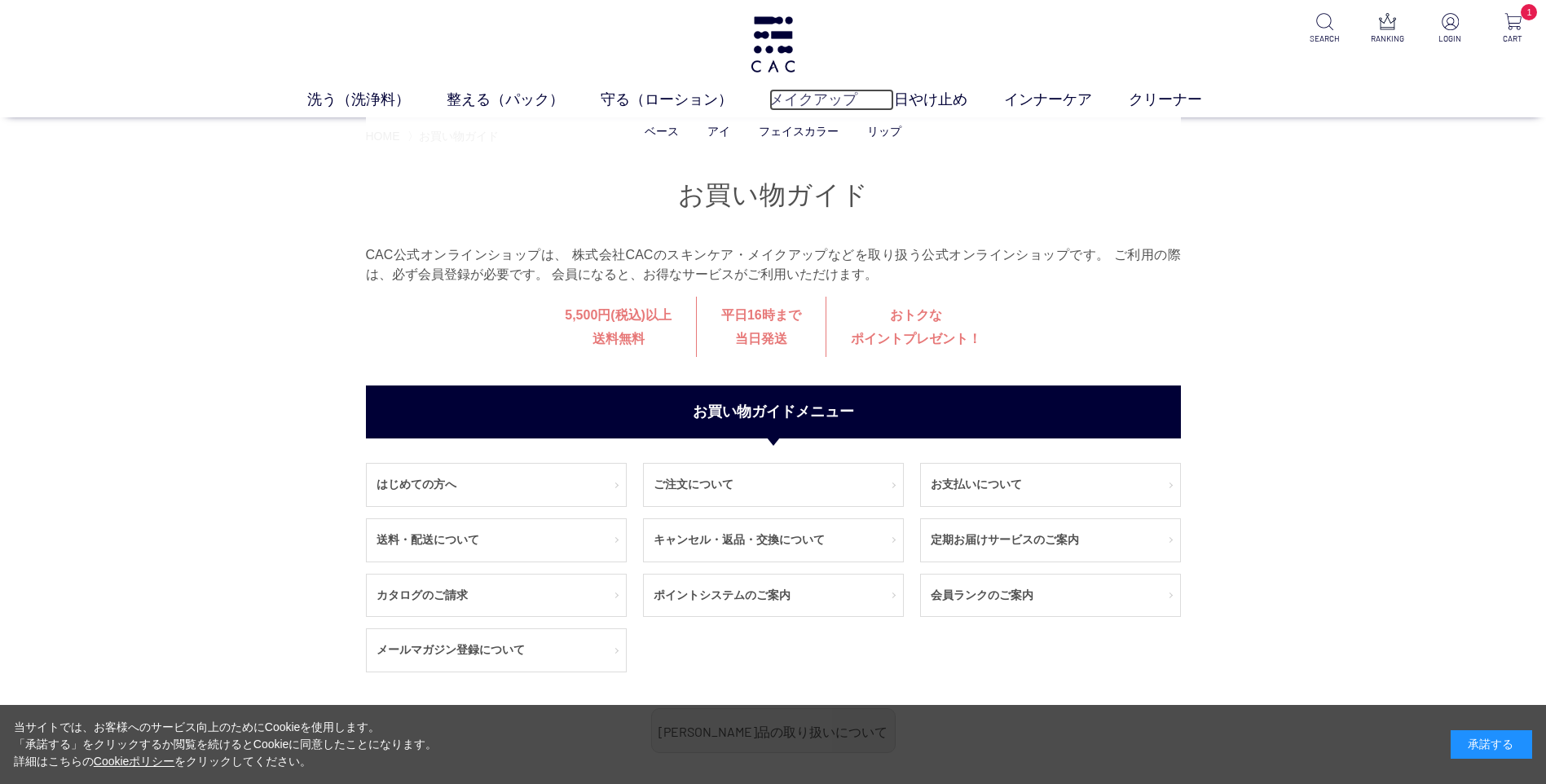
click at [813, 106] on link "メイクアップ" at bounding box center [831, 100] width 125 height 22
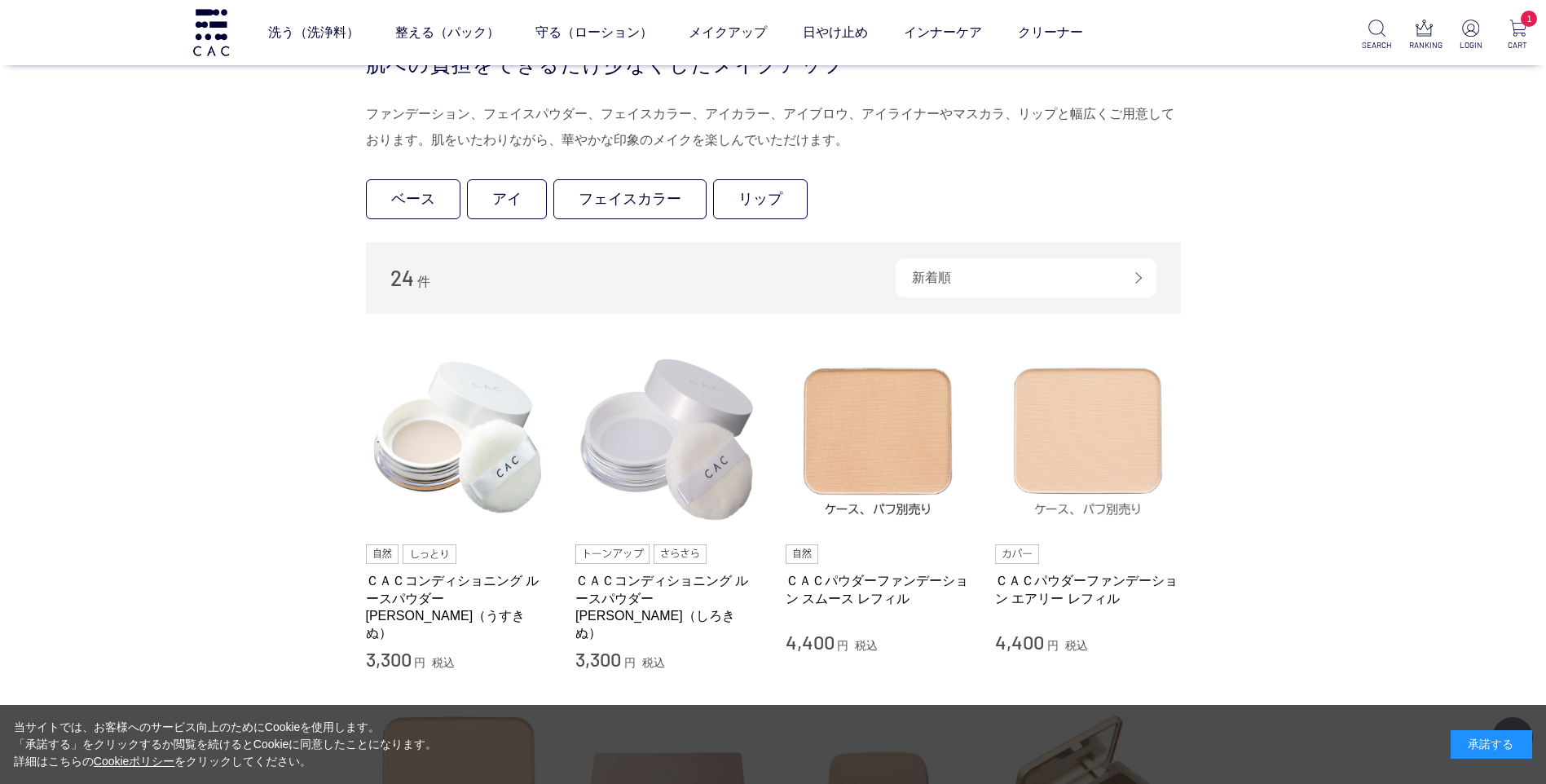
scroll to position [407, 0]
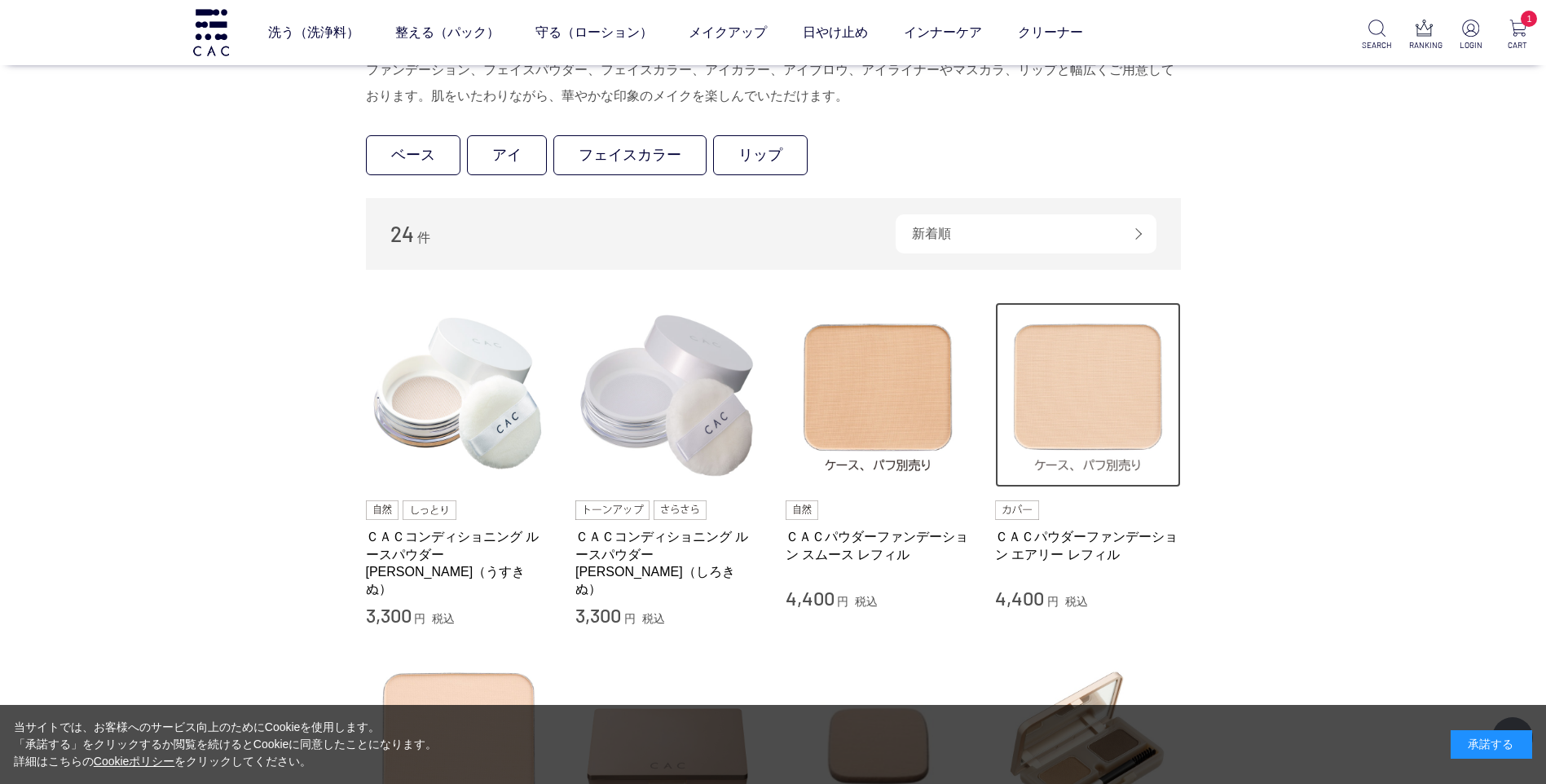
click at [1088, 397] on img at bounding box center [1088, 395] width 186 height 186
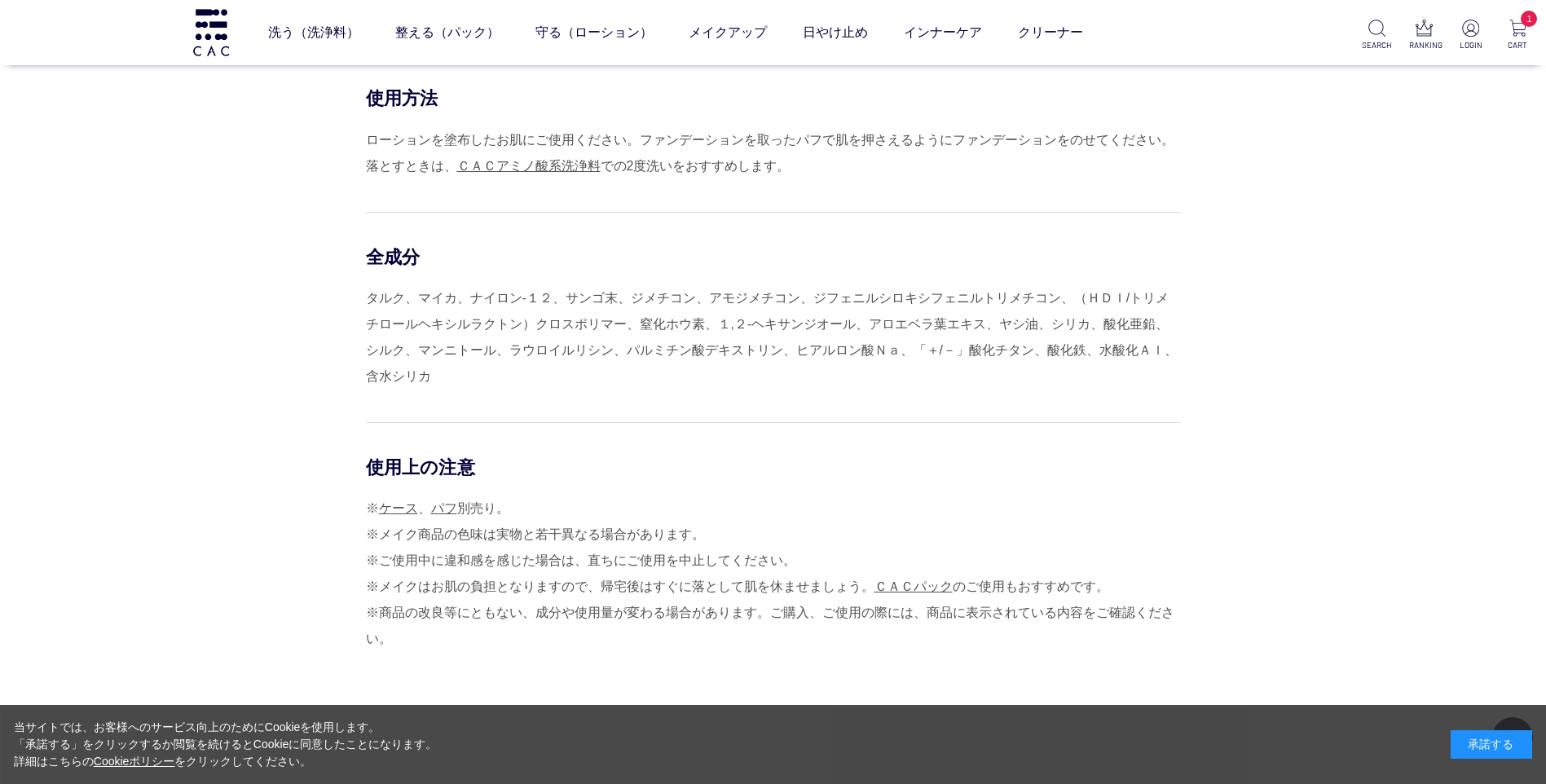
scroll to position [1629, 0]
